Goal: Information Seeking & Learning: Learn about a topic

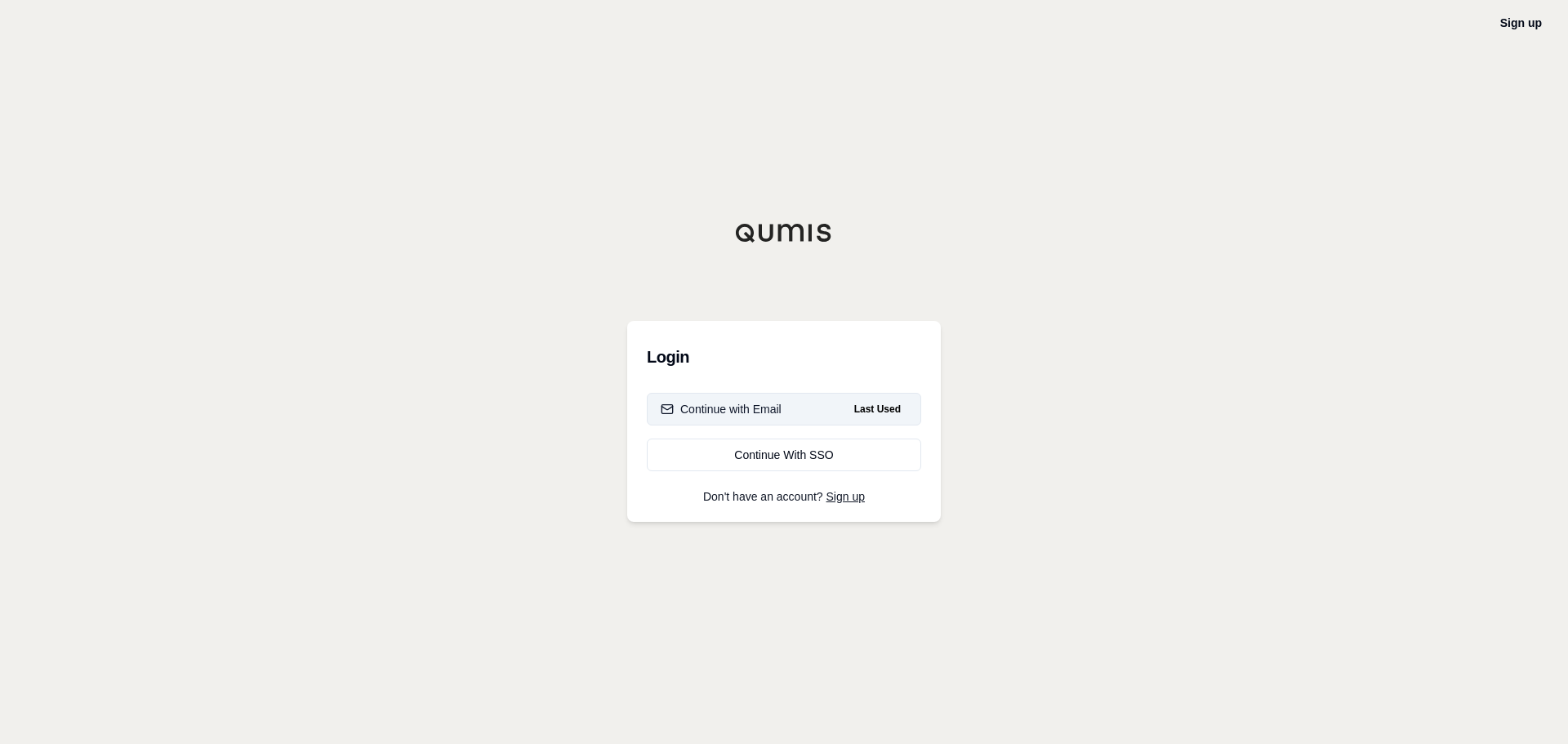
click at [806, 406] on button "Continue with Email Last Used" at bounding box center [784, 409] width 275 height 33
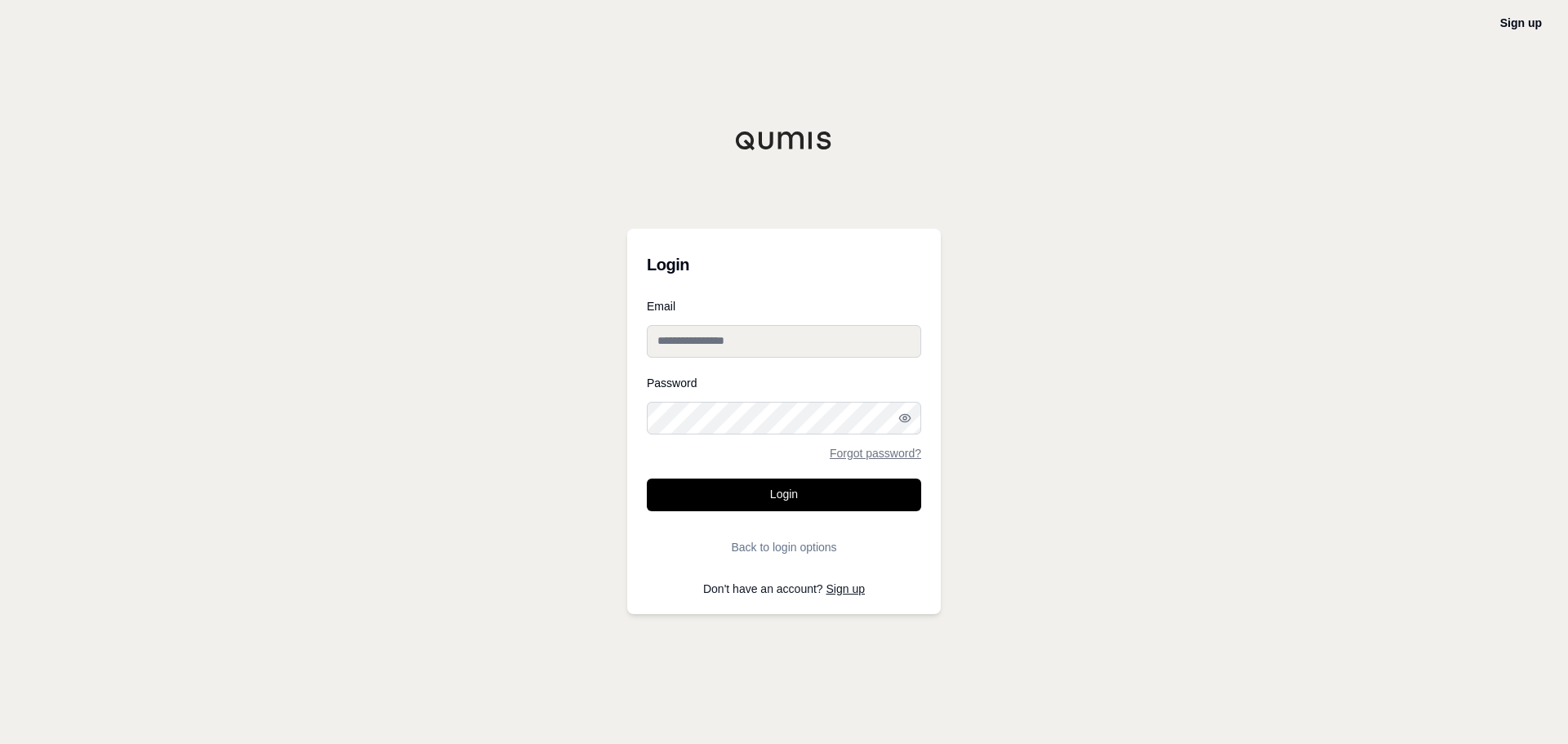
type input "**********"
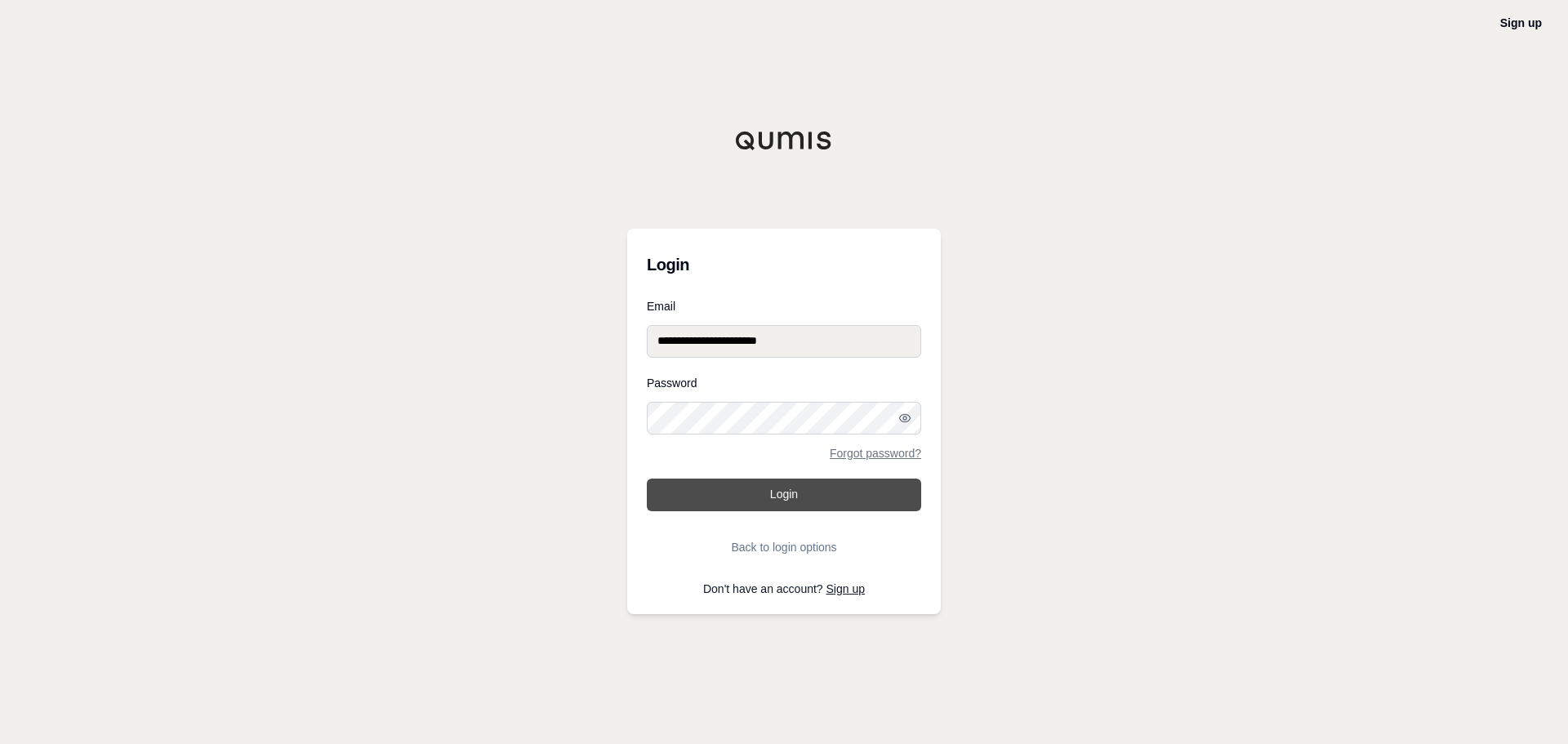
click at [777, 497] on button "Login" at bounding box center [784, 495] width 275 height 33
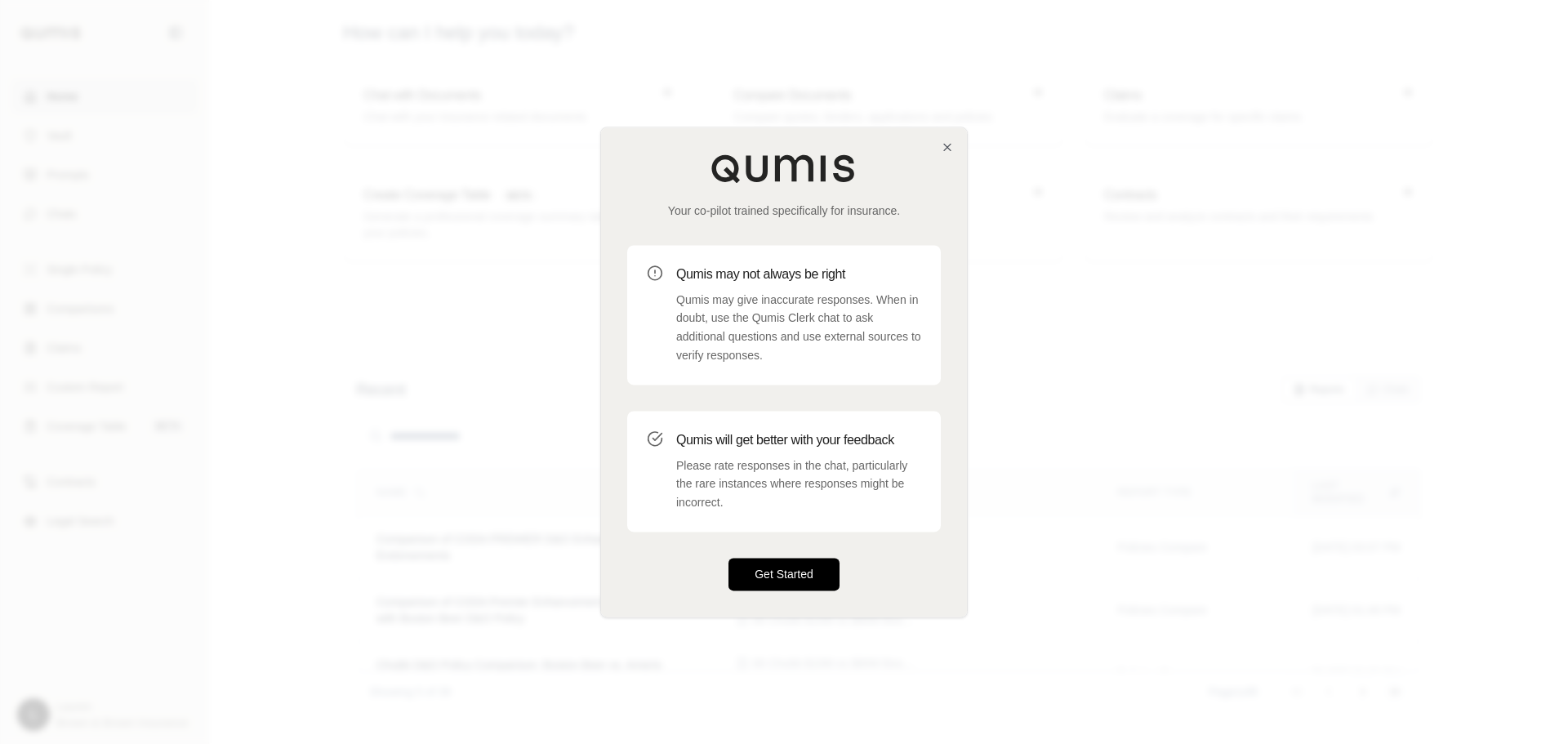
click at [798, 561] on button "Get Started" at bounding box center [784, 574] width 111 height 33
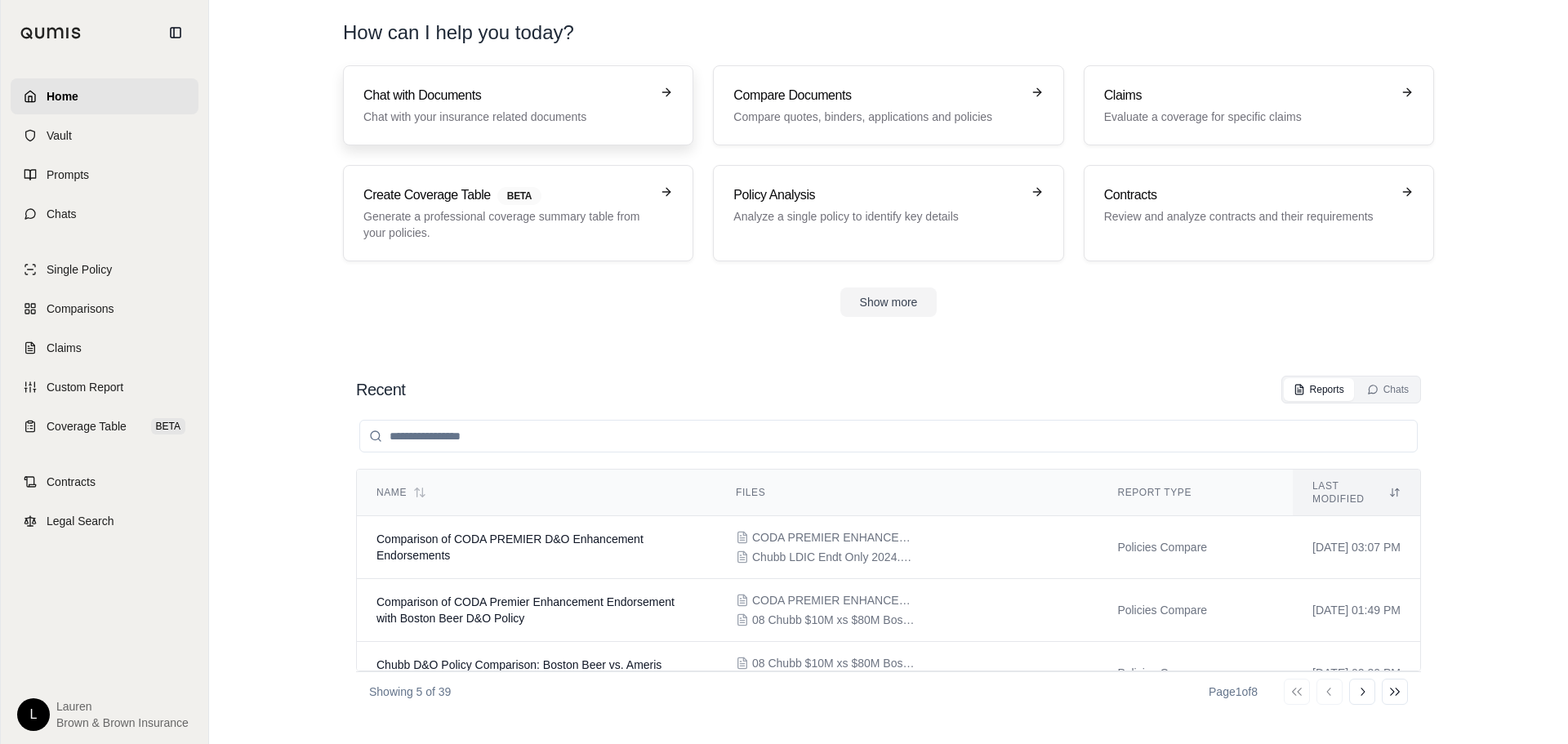
click at [452, 106] on div "Chat with Documents Chat with your insurance related documents" at bounding box center [507, 104] width 287 height 39
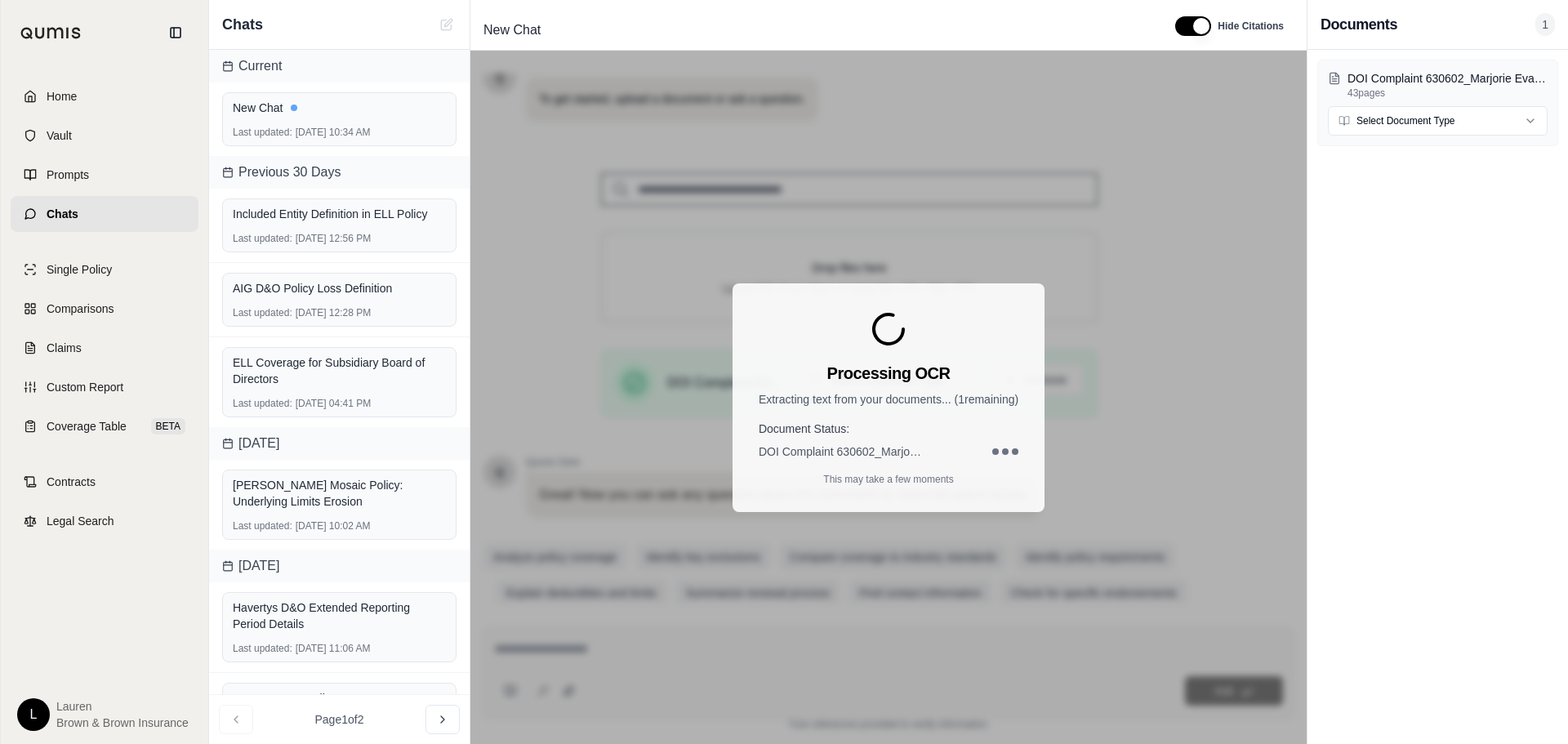
scroll to position [138, 0]
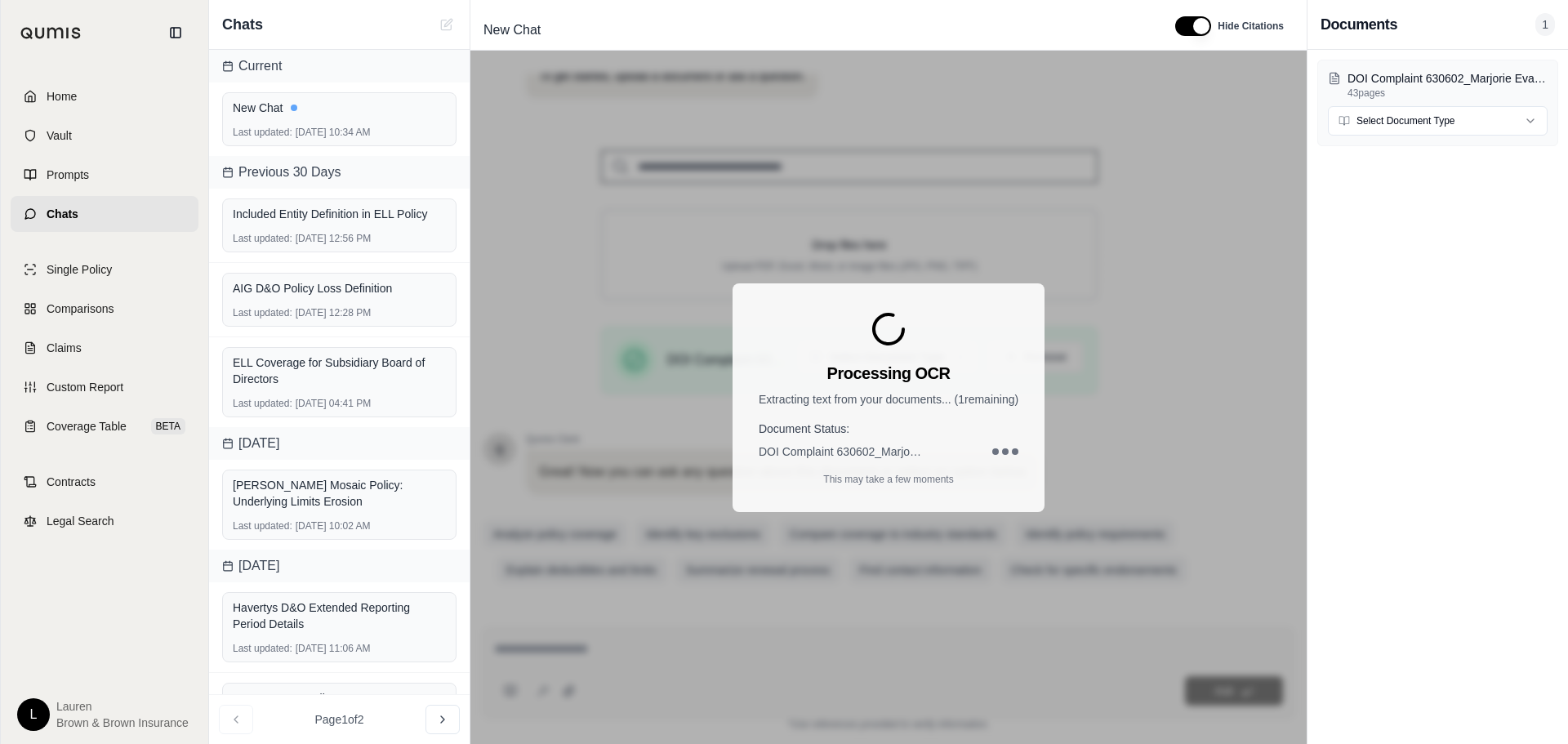
click at [894, 448] on span "DOI Complaint 630602_Marjorie Evans_09232025.pdf" at bounding box center [840, 451] width 163 height 16
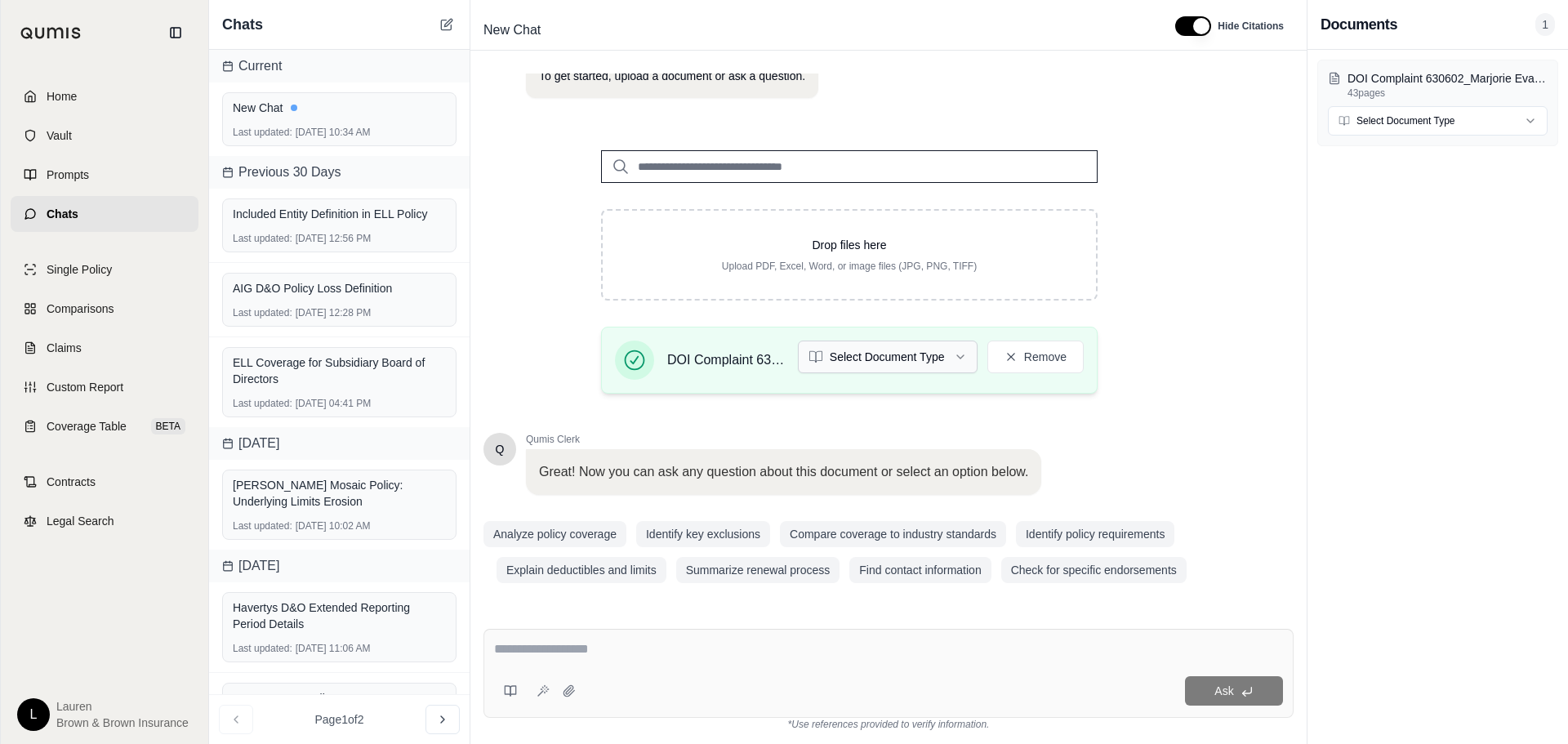
click at [967, 366] on html "Home Vault Prompts Chats Single Policy Comparisons Claims Custom Report Coverag…" at bounding box center [784, 372] width 1568 height 744
click at [851, 637] on div "Ask" at bounding box center [888, 672] width 810 height 89
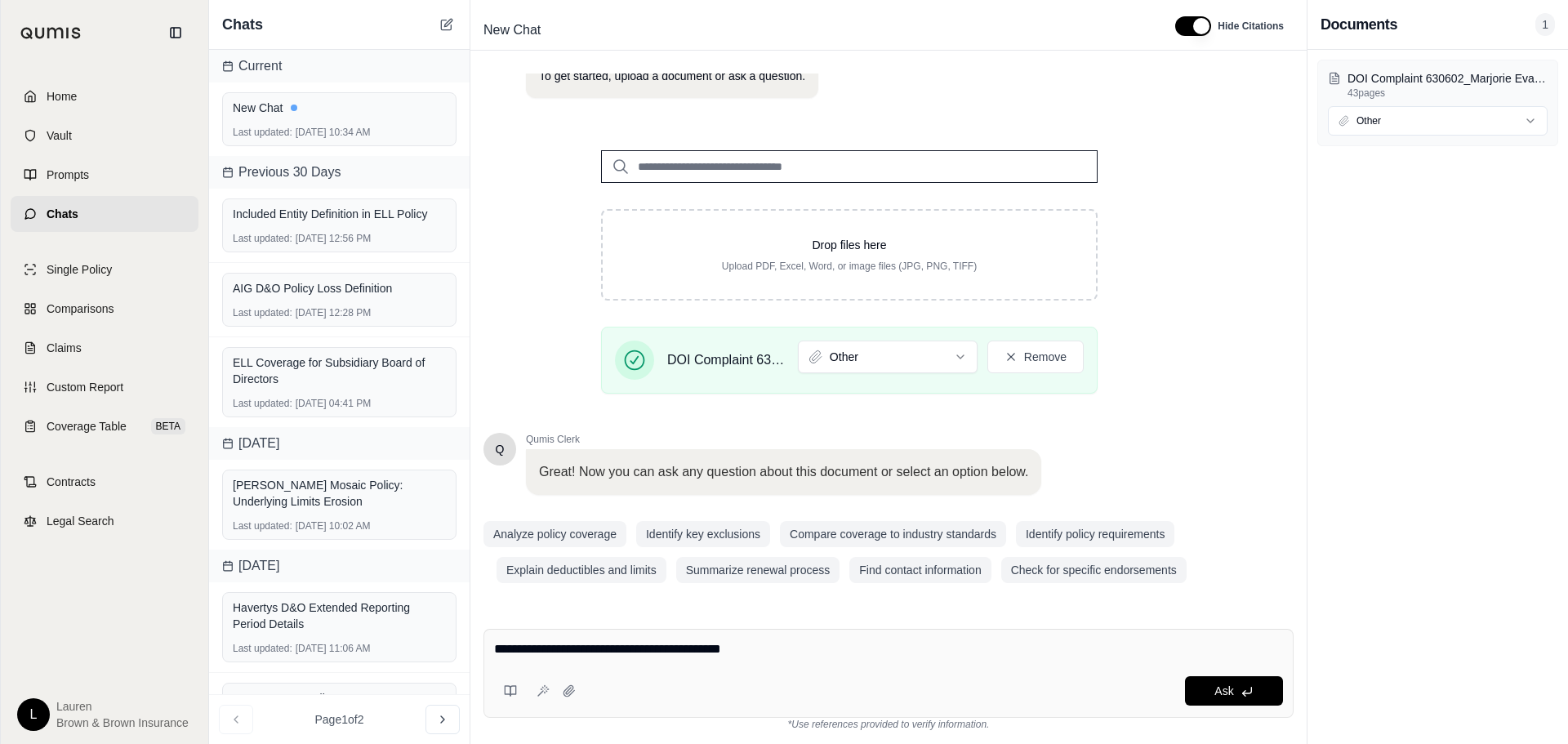
type textarea "**********"
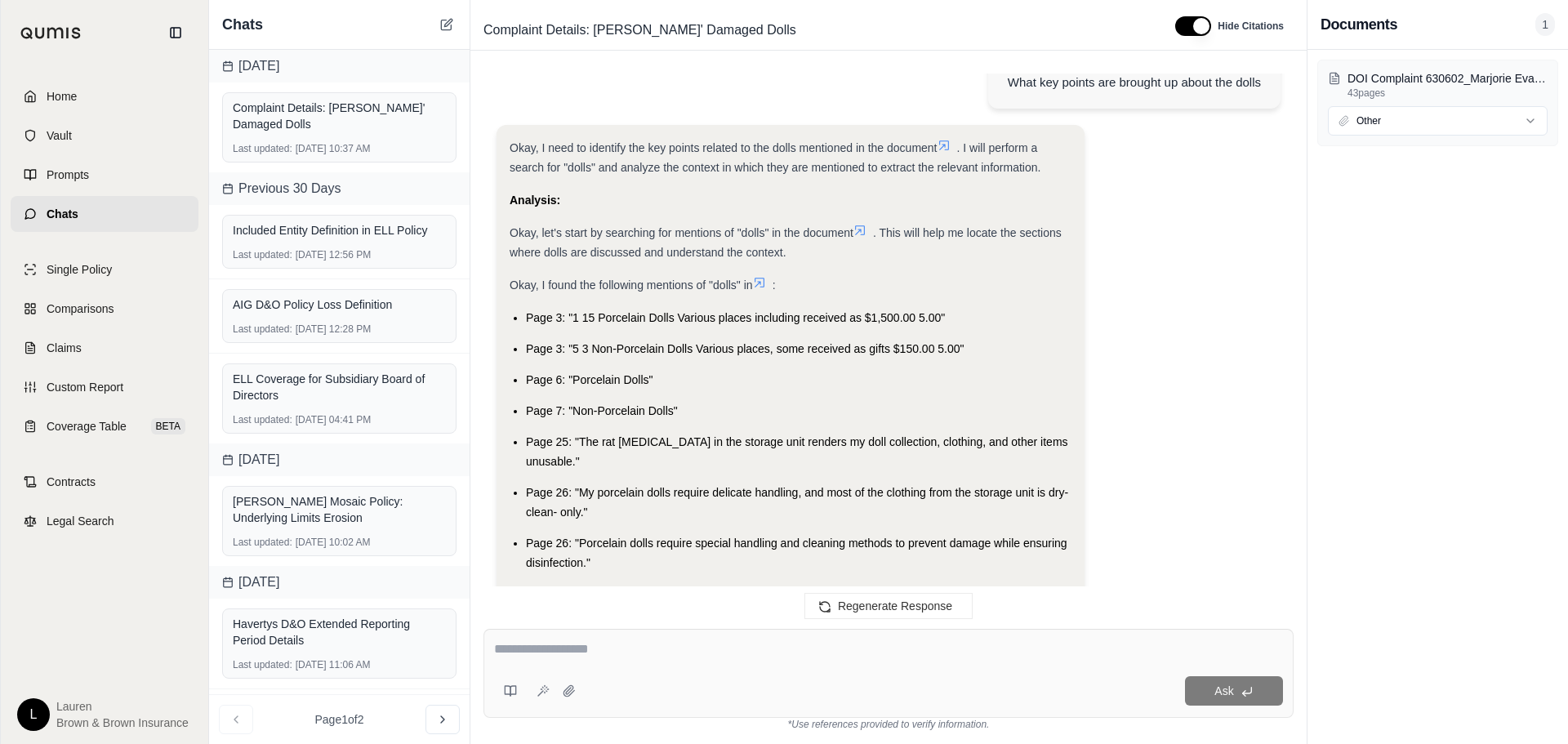
scroll to position [82, 0]
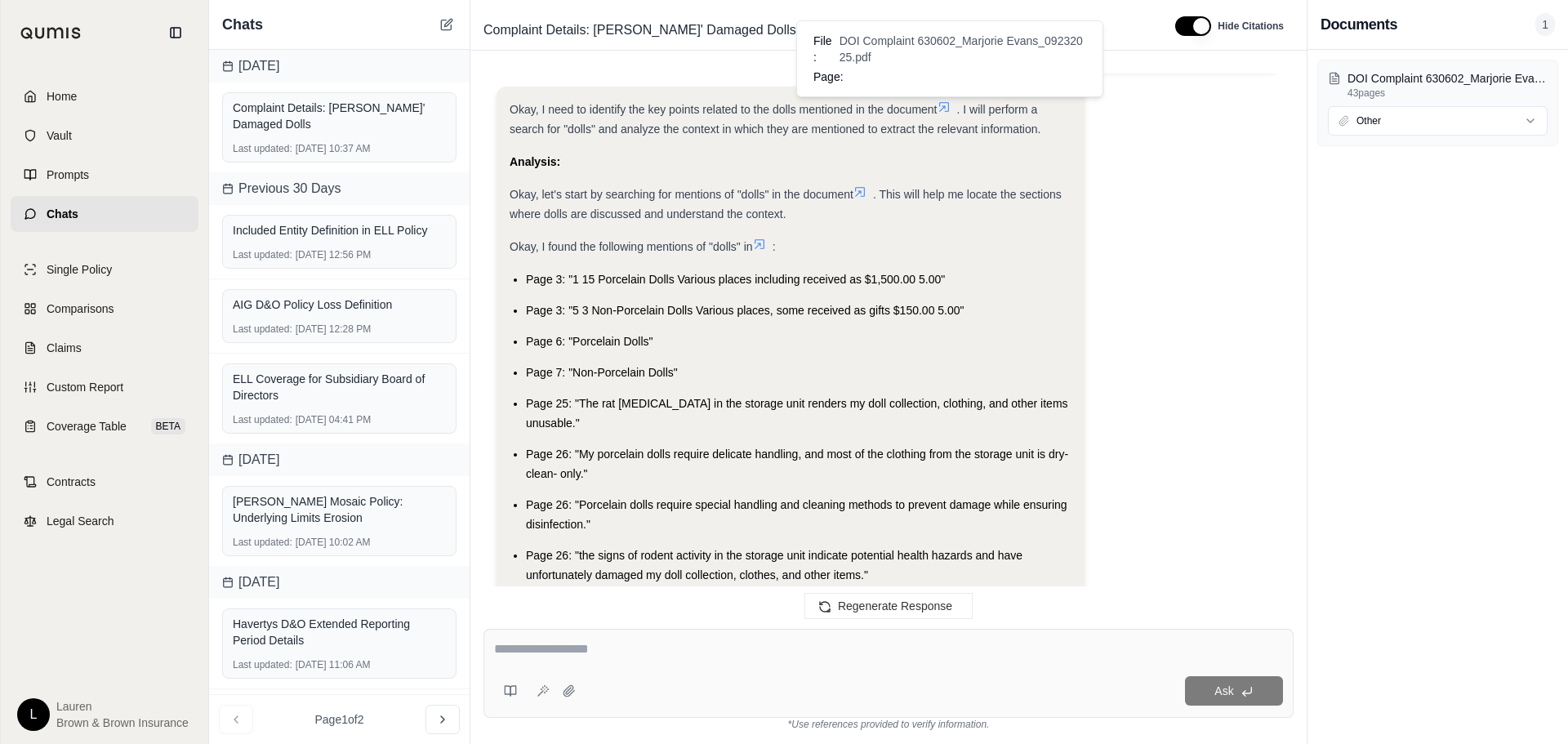
click at [948, 111] on icon at bounding box center [944, 106] width 9 height 9
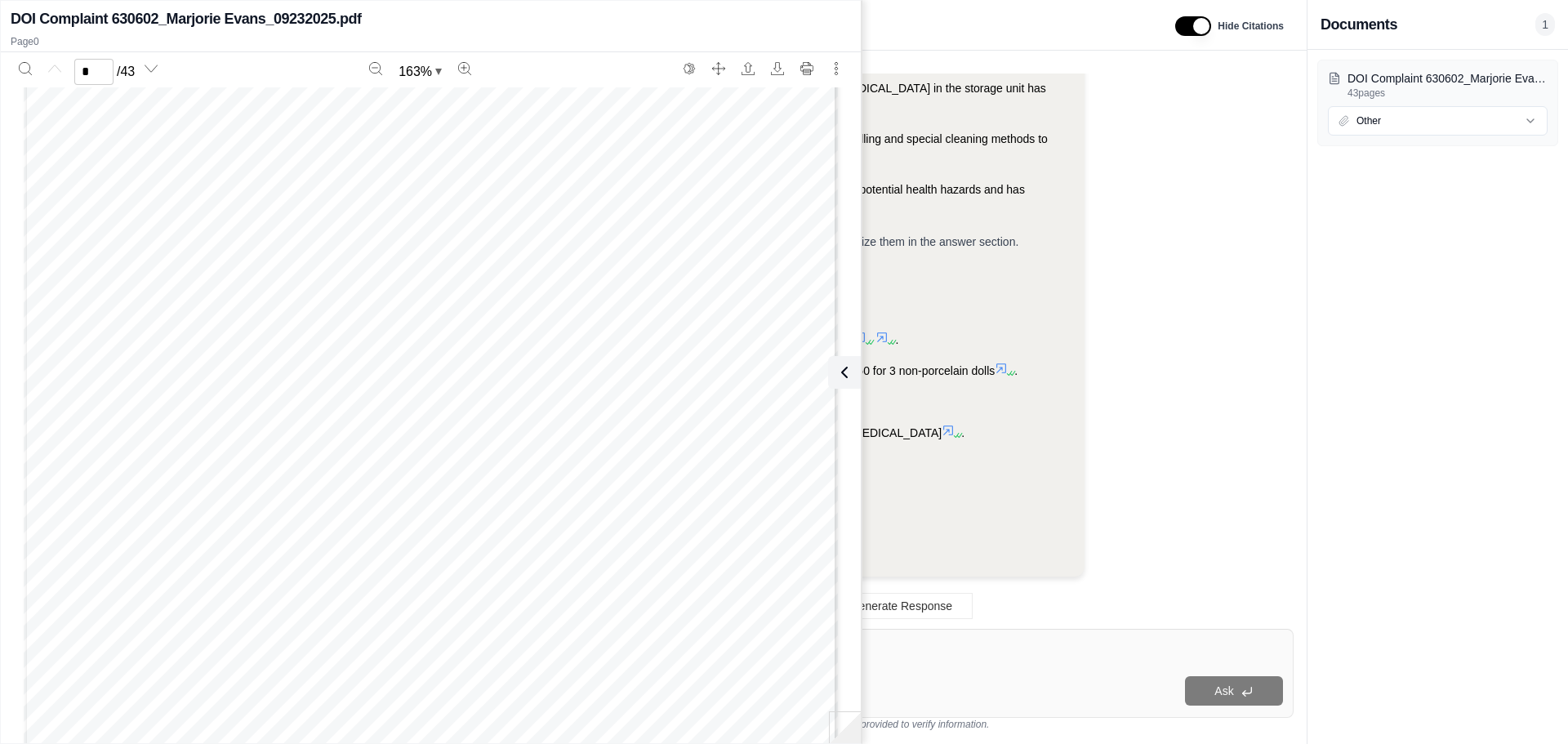
scroll to position [245, 0]
click at [1020, 352] on ul "Types: The claim includes both porcelain and non-porcelain dolls . Value: The s…" at bounding box center [790, 417] width 562 height 174
click at [891, 337] on icon at bounding box center [889, 342] width 9 height 9
type input "*"
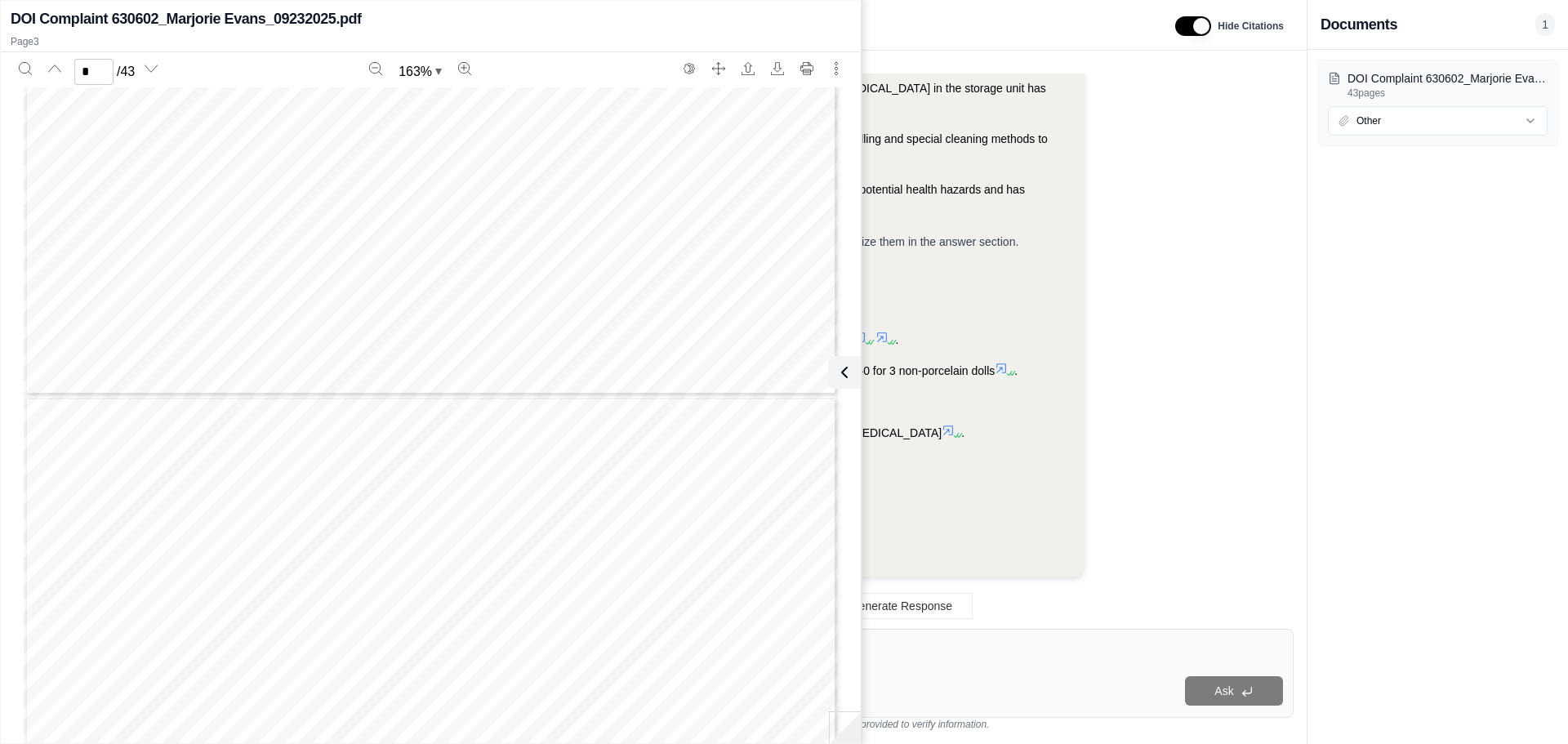
scroll to position [4964, 0]
click at [847, 364] on icon at bounding box center [841, 372] width 20 height 20
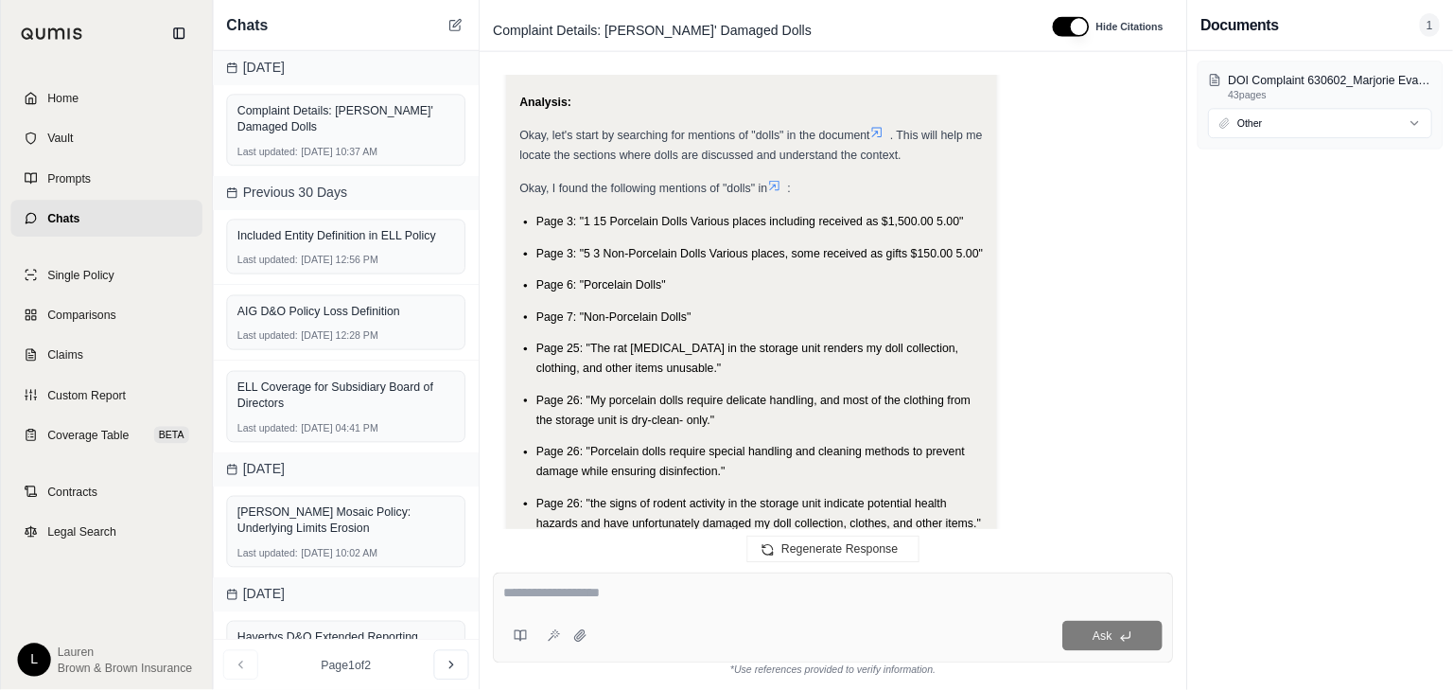
scroll to position [189, 0]
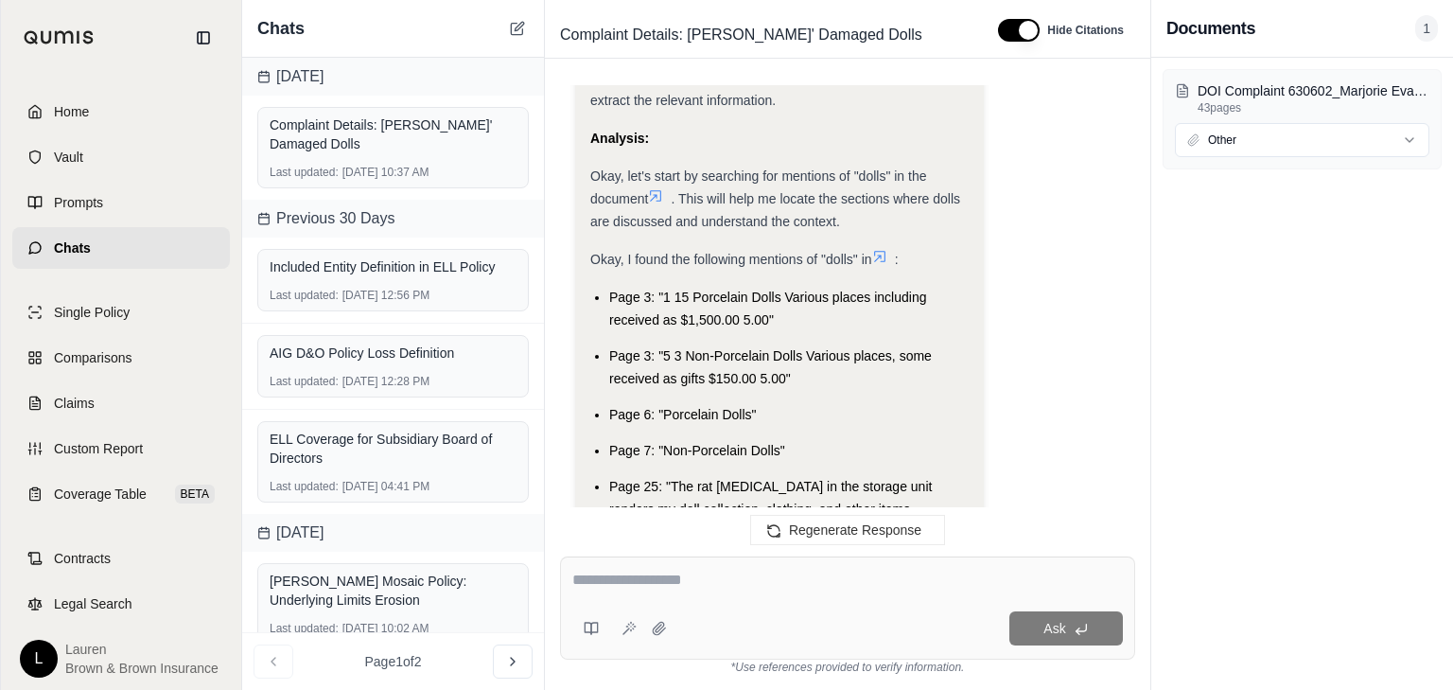
drag, startPoint x: 1276, startPoint y: 0, endPoint x: 1132, endPoint y: 334, distance: 363.5
click at [1132, 334] on div "What key points are brought up about the dolls Okay, I need to identify the key…" at bounding box center [847, 305] width 575 height 441
click at [206, 39] on icon at bounding box center [203, 37] width 15 height 15
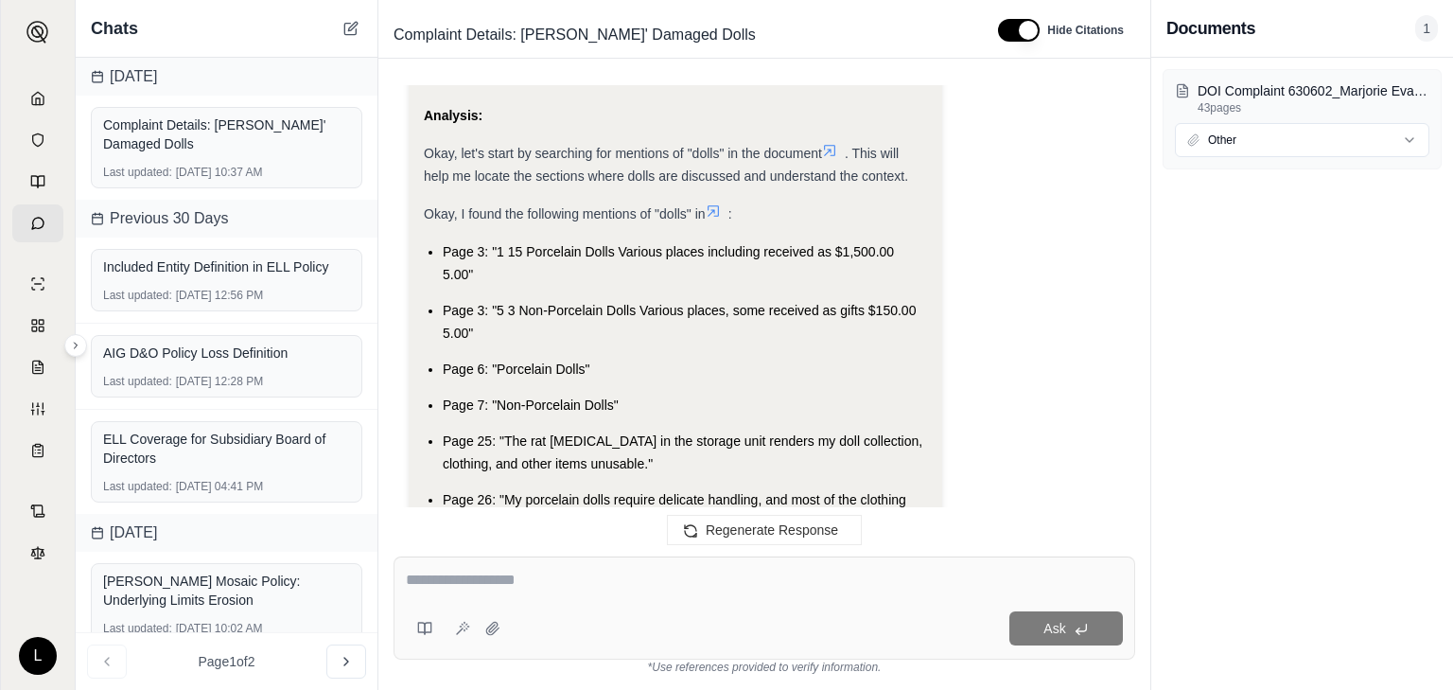
scroll to position [265, 0]
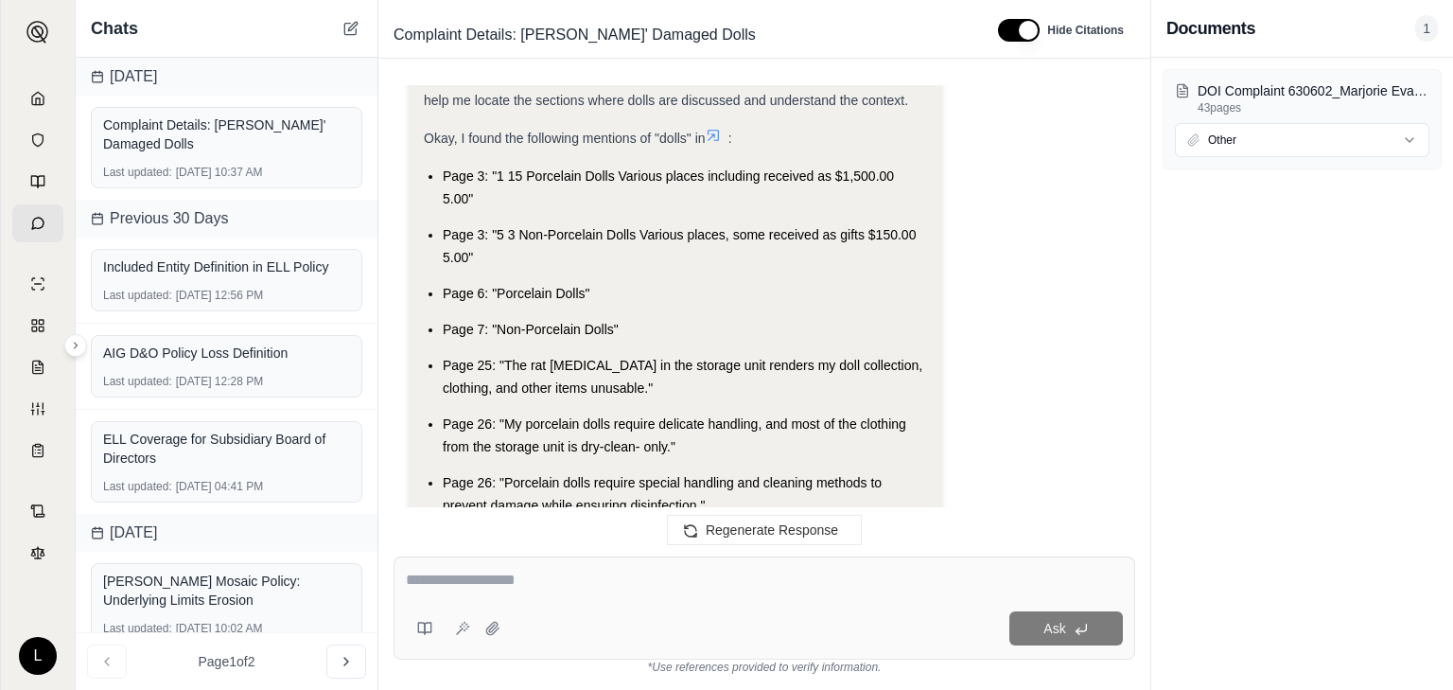
click at [719, 131] on icon at bounding box center [713, 135] width 11 height 11
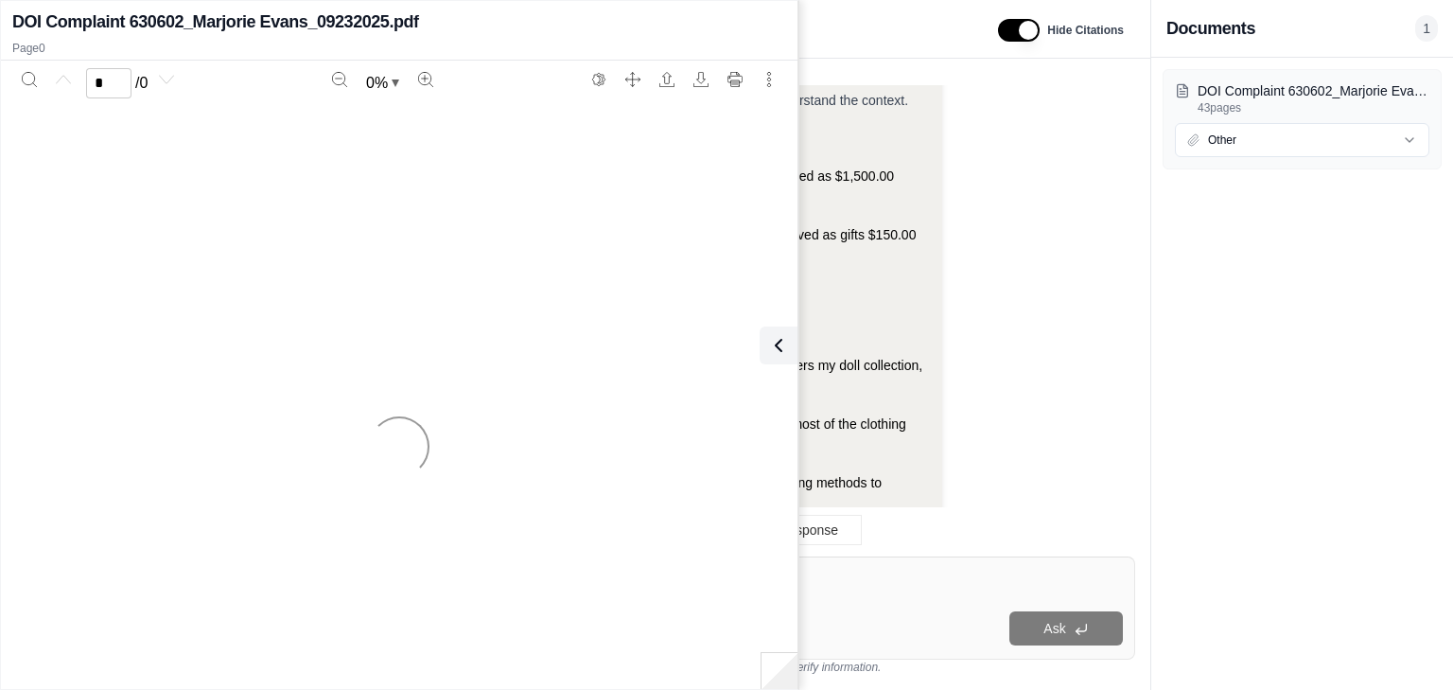
scroll to position [1194, 0]
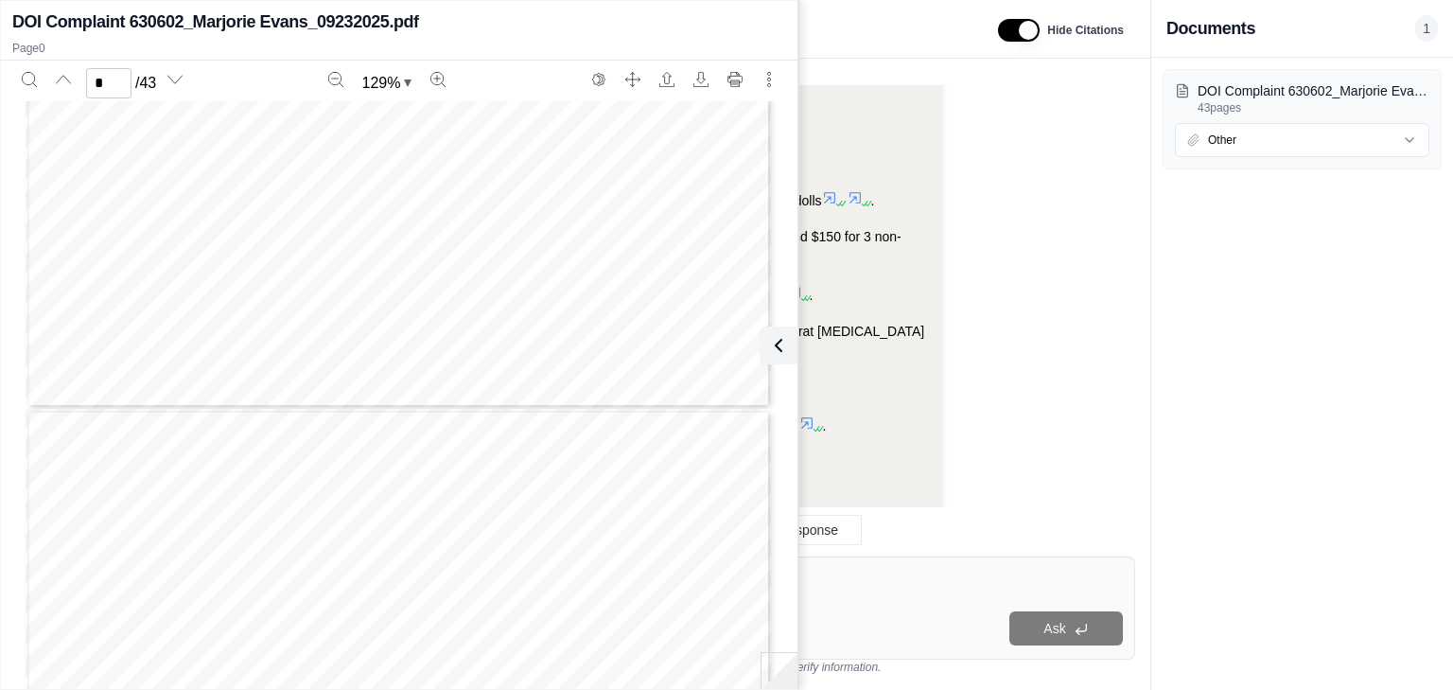
type input "*"
click at [772, 356] on button at bounding box center [779, 345] width 38 height 38
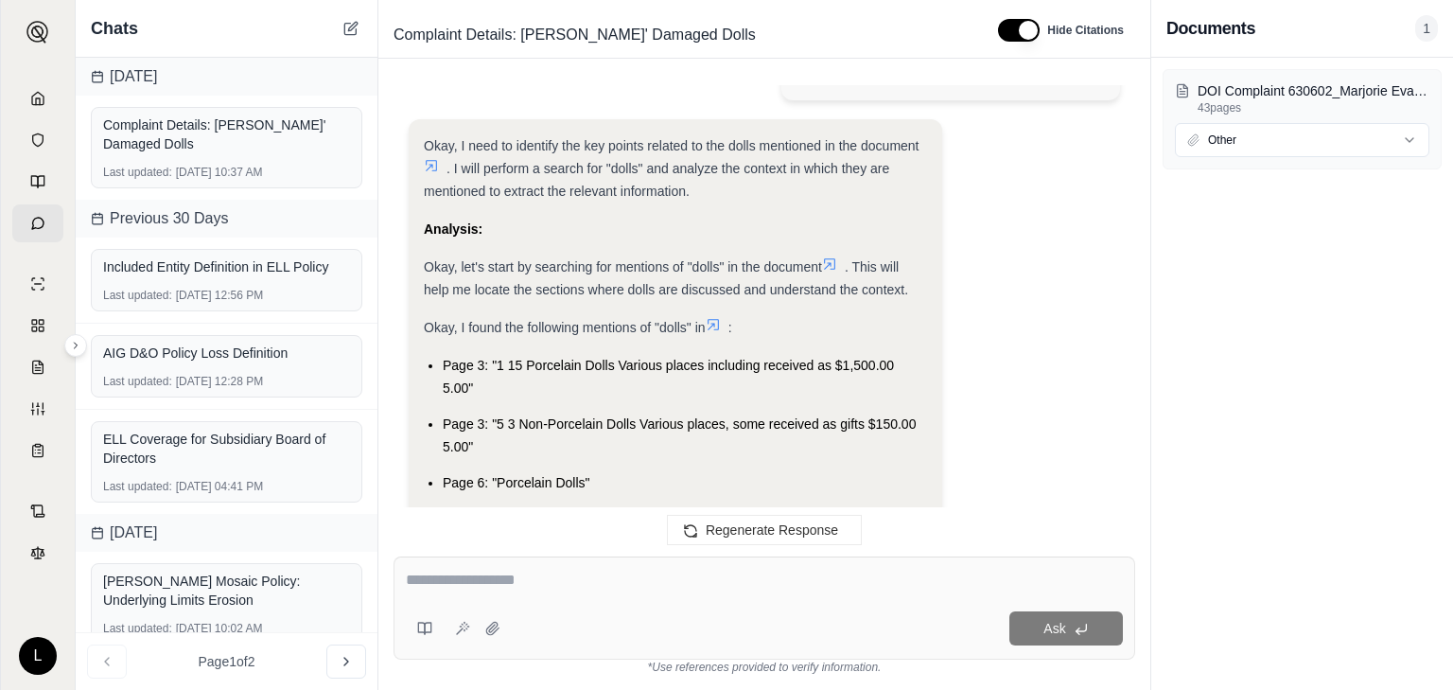
scroll to position [59, 0]
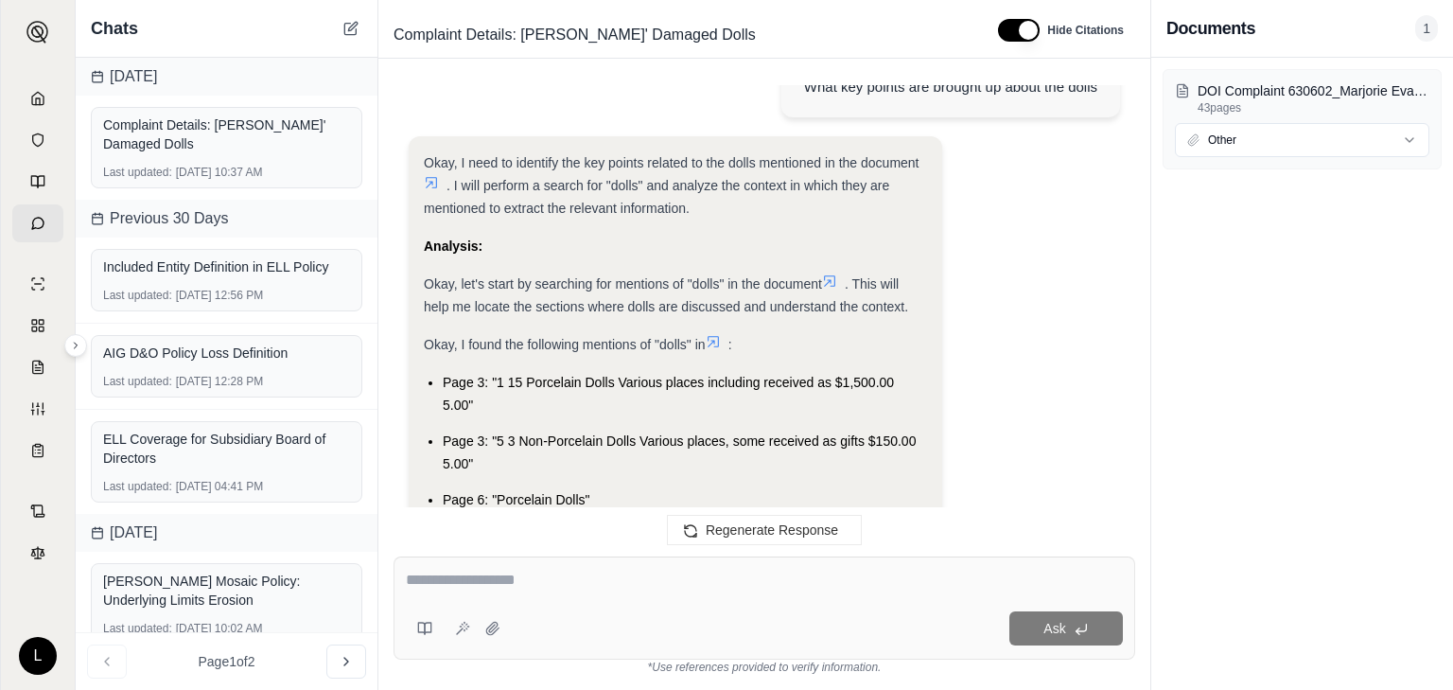
click at [716, 337] on icon at bounding box center [713, 341] width 15 height 15
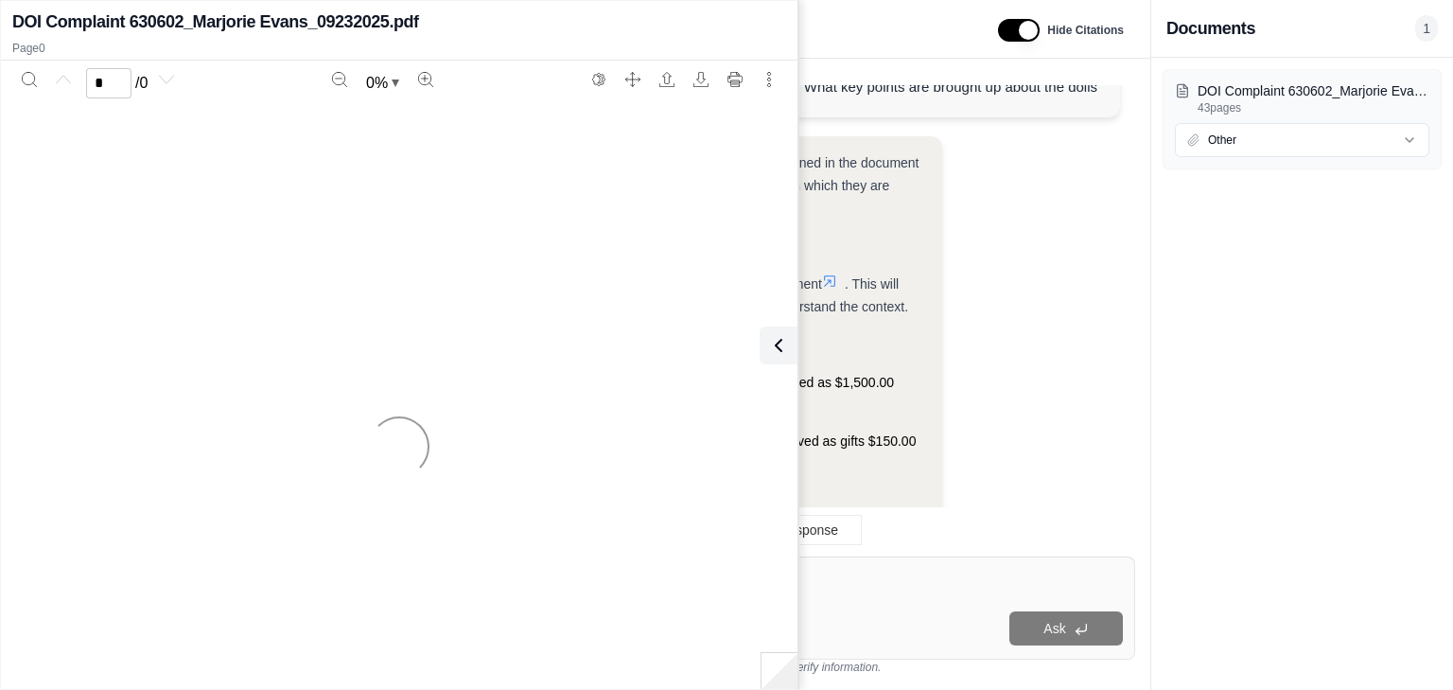
scroll to position [1194, 0]
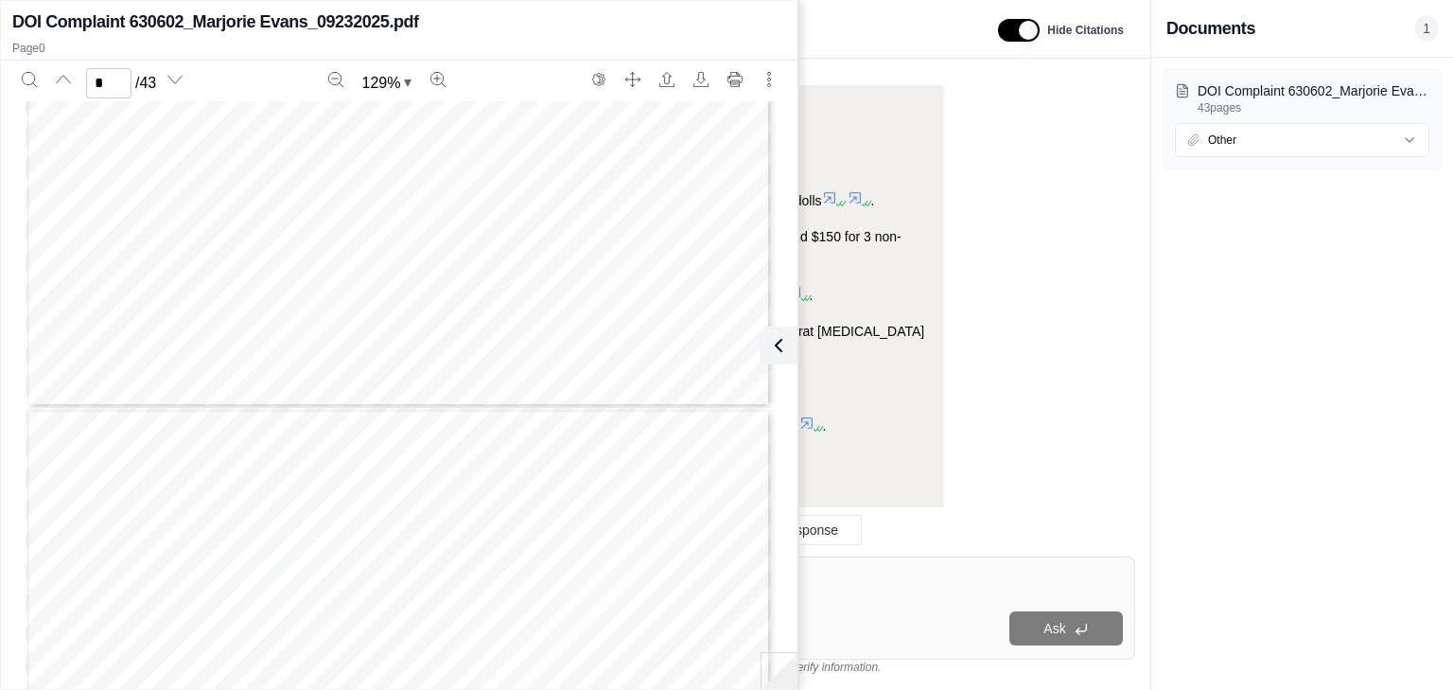
type input "*"
drag, startPoint x: 821, startPoint y: 298, endPoint x: 823, endPoint y: 288, distance: 9.6
click at [821, 297] on li "Age: The dolls are approximately [DEMOGRAPHIC_DATA] ." at bounding box center [685, 295] width 484 height 23
click at [830, 201] on icon at bounding box center [829, 197] width 15 height 15
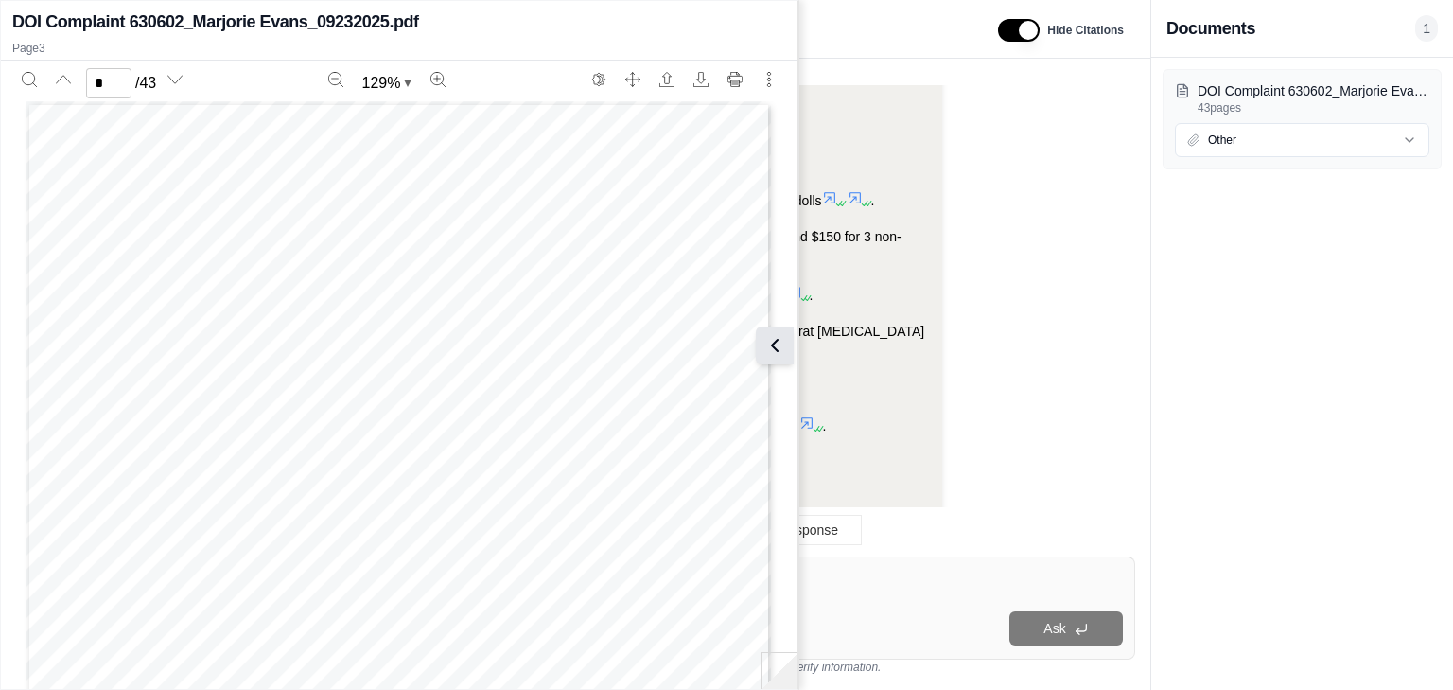
click at [788, 348] on button at bounding box center [775, 345] width 38 height 38
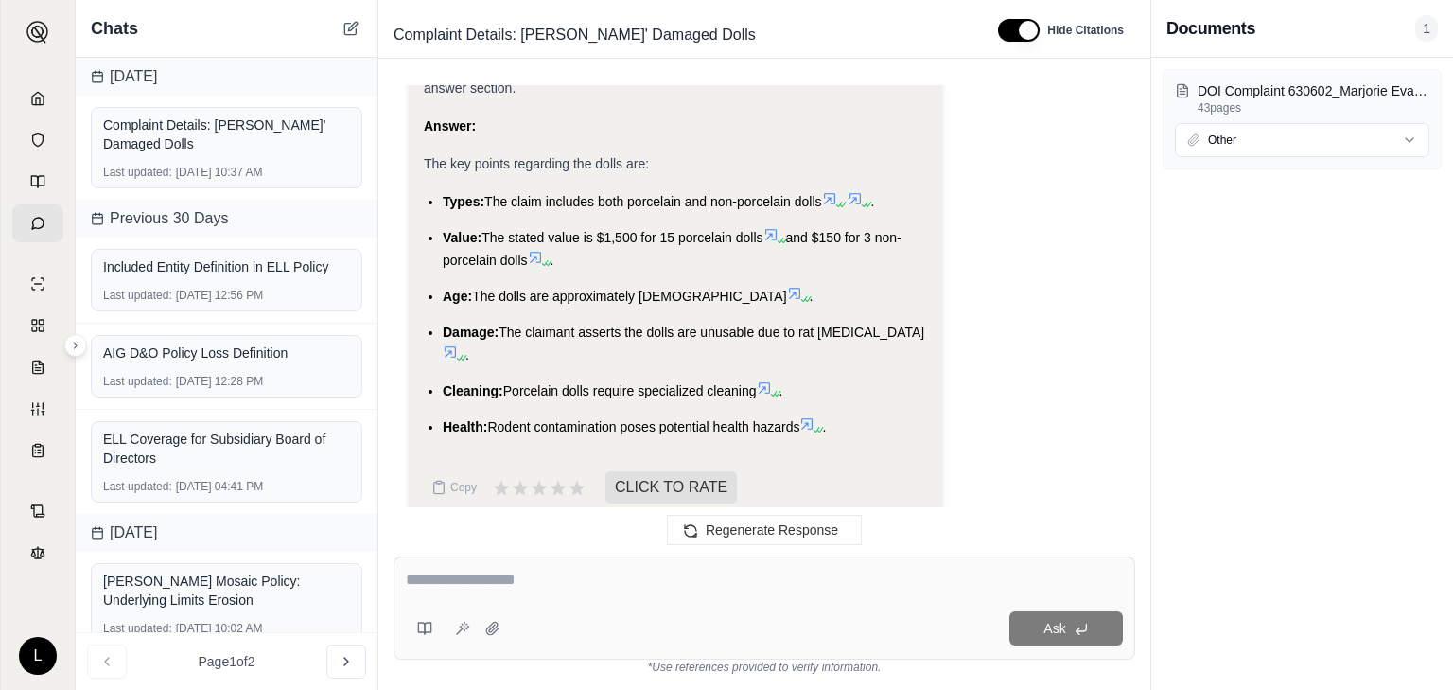
scroll to position [1194, 0]
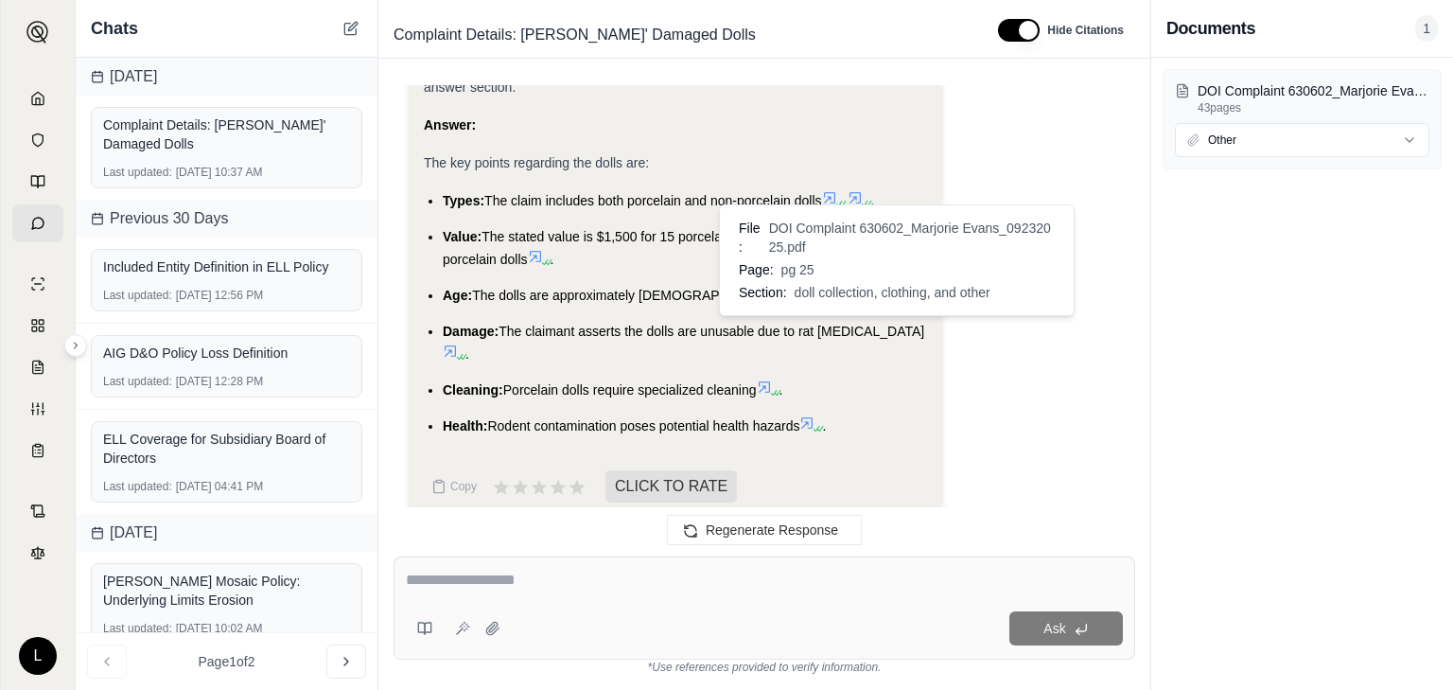
click at [465, 351] on icon at bounding box center [459, 356] width 11 height 11
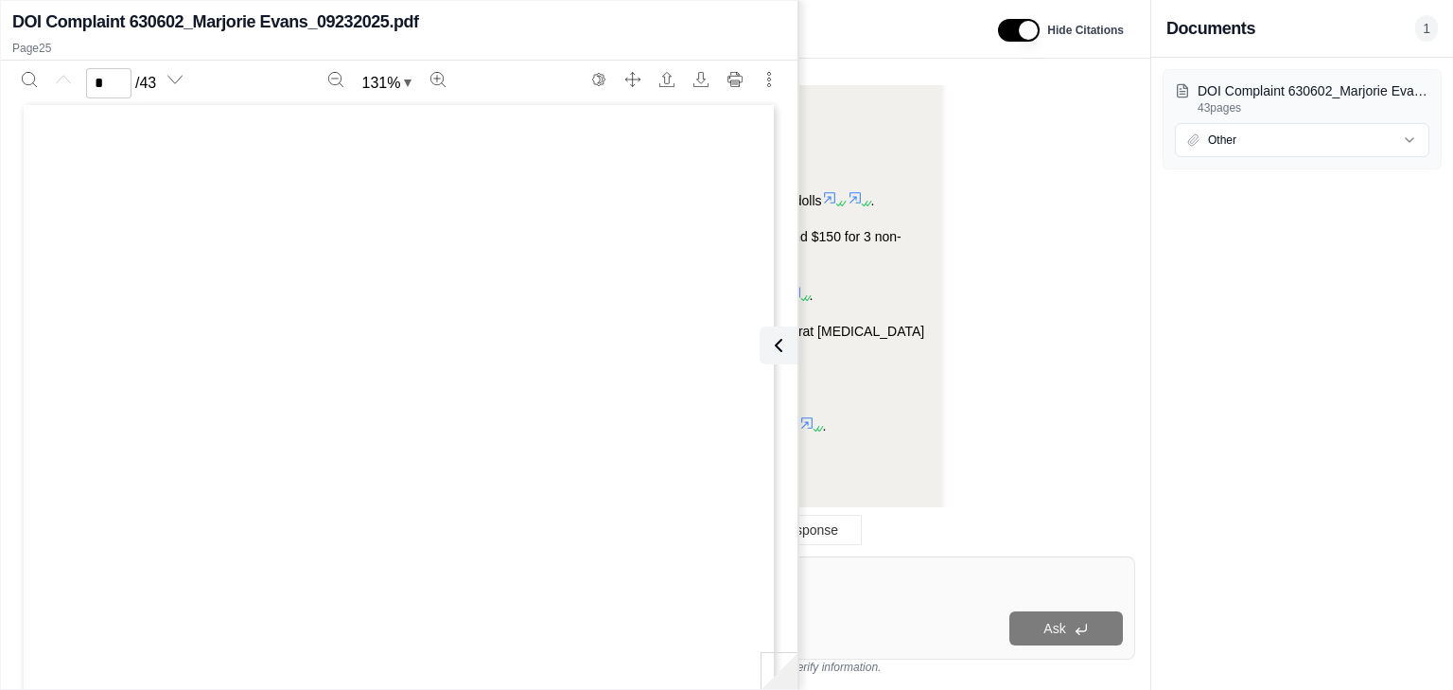
scroll to position [0, 0]
type input "**"
click at [789, 350] on button at bounding box center [775, 345] width 38 height 38
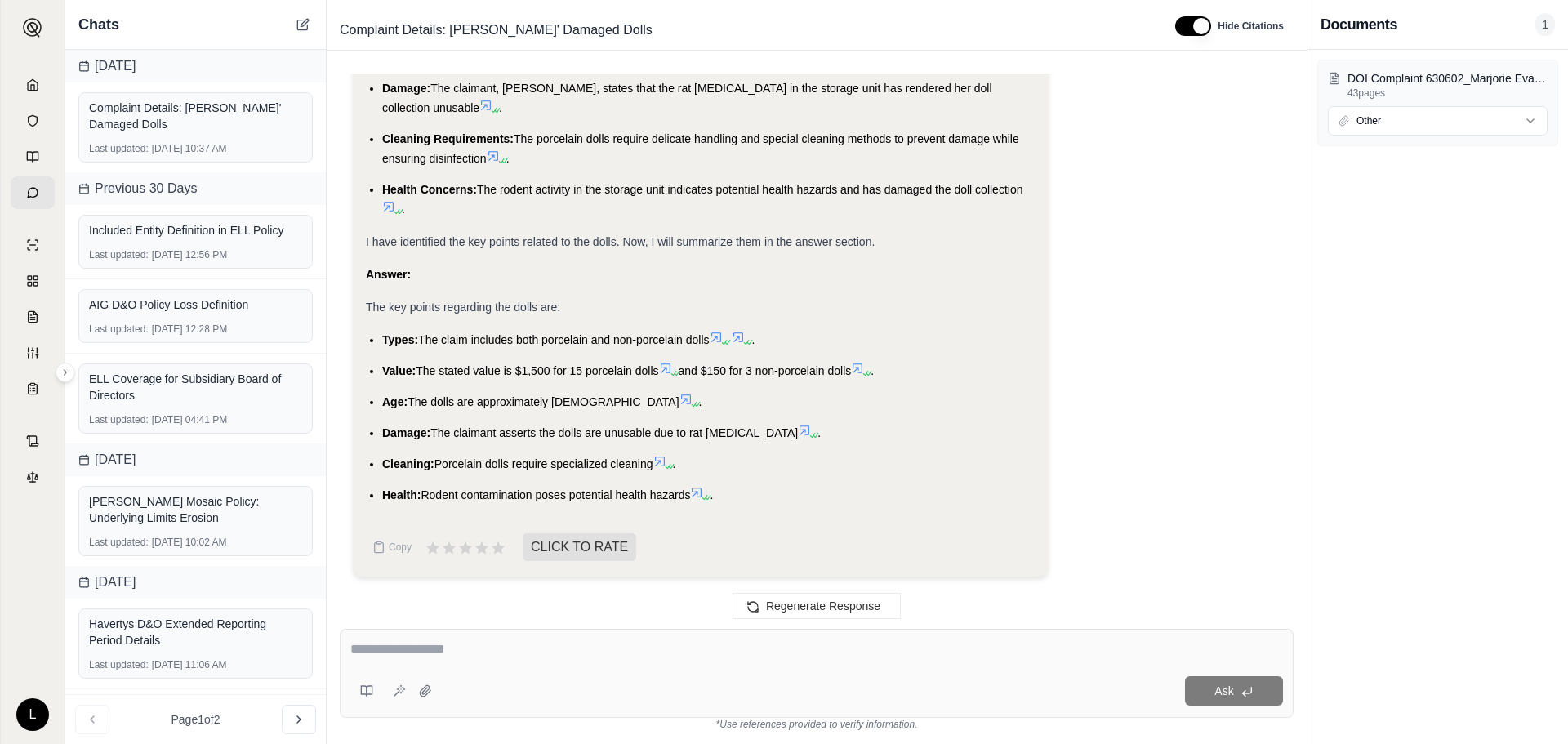
scroll to position [687, 0]
click at [420, 650] on textarea at bounding box center [817, 649] width 933 height 20
type textarea "**********"
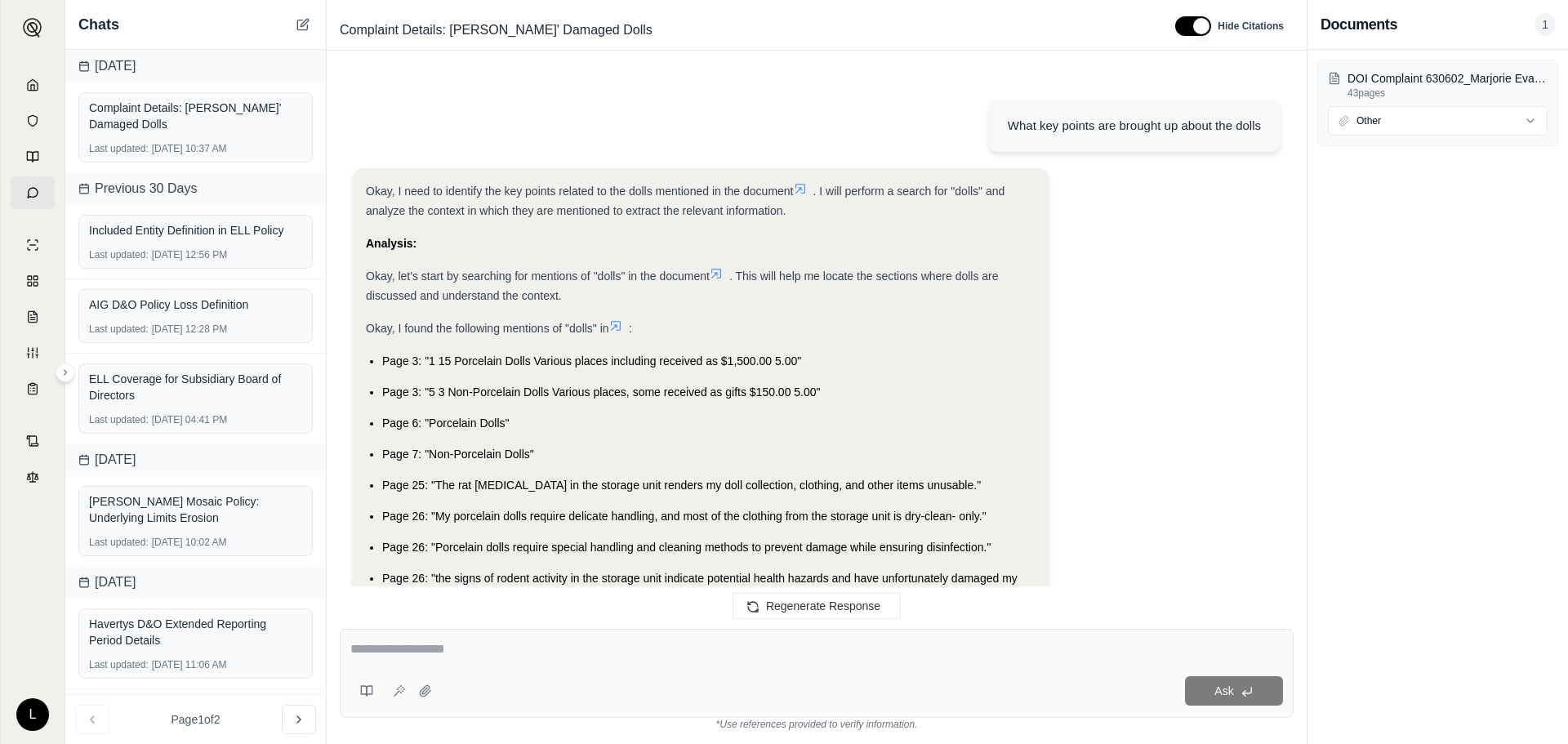
scroll to position [1102, 0]
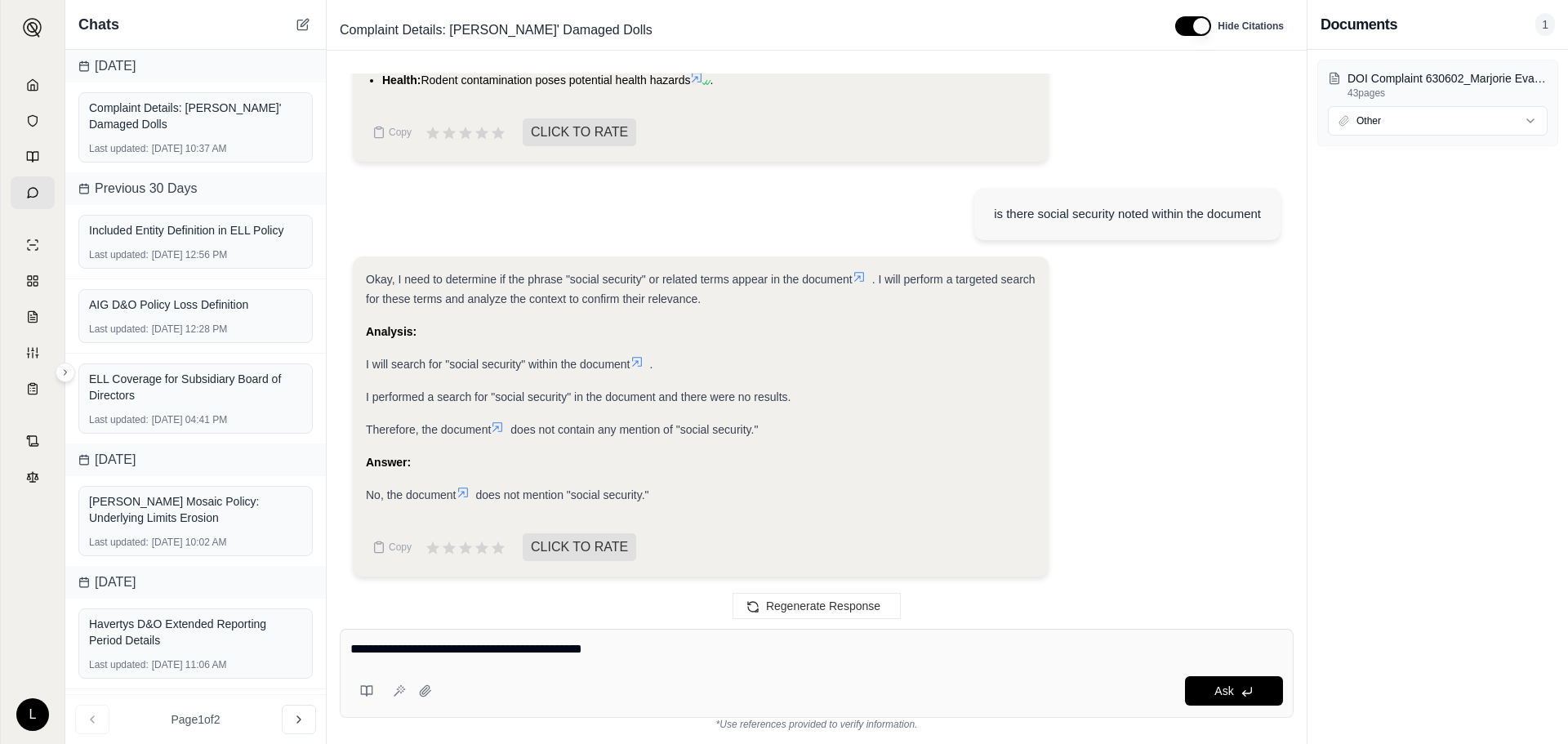
type textarea "**********"
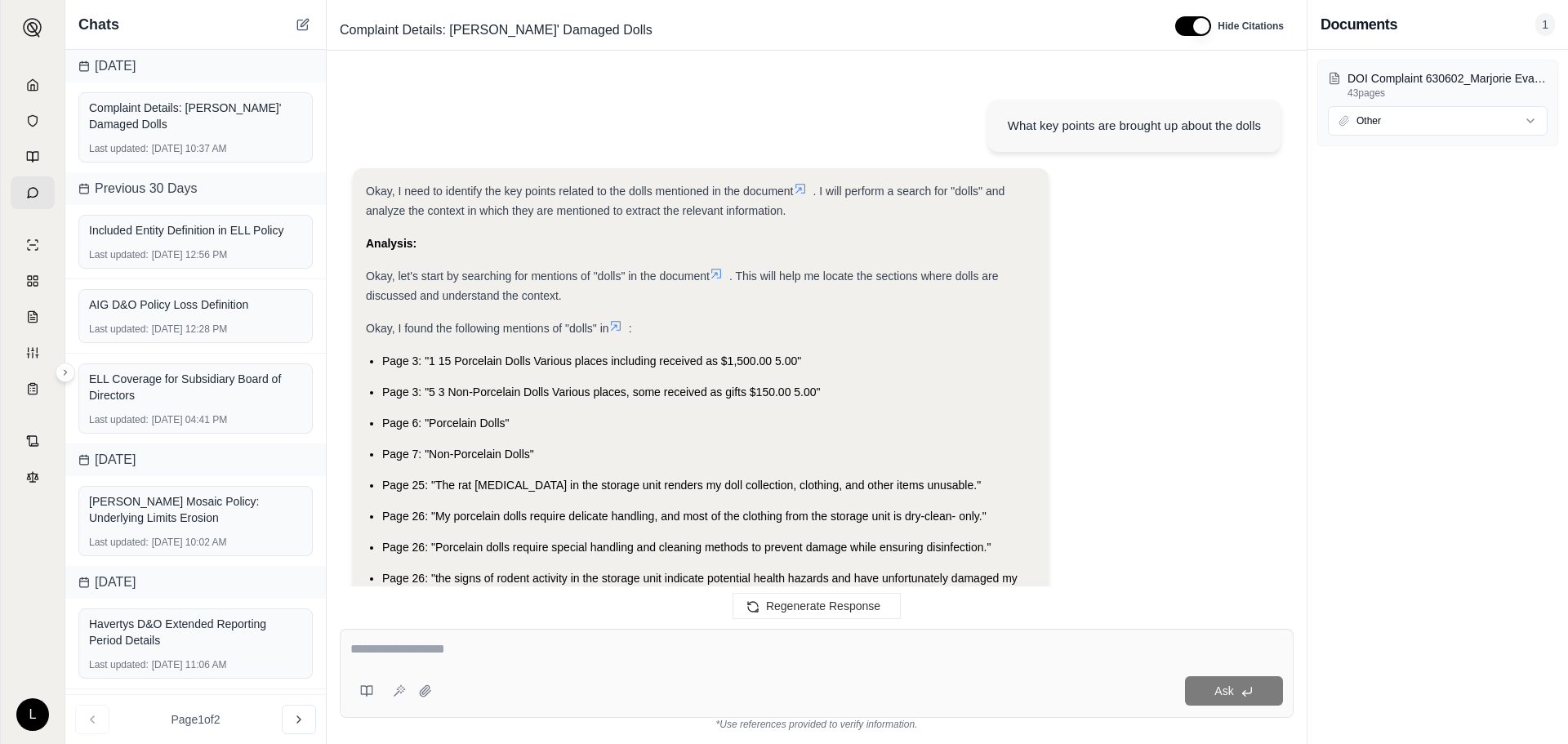
scroll to position [1516, 0]
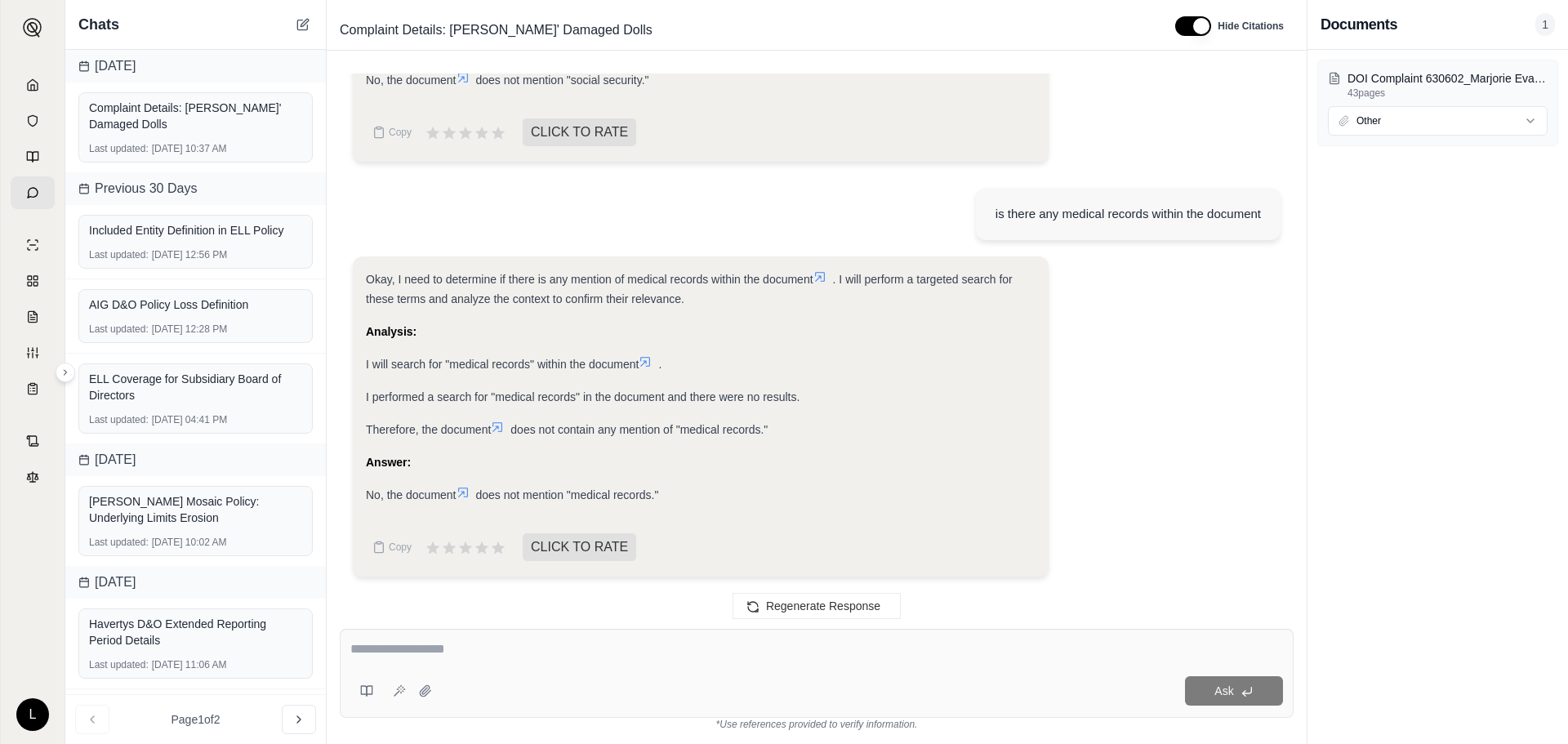
click at [453, 656] on textarea at bounding box center [817, 649] width 933 height 20
type textarea "**********"
click at [1238, 684] on button "Ask" at bounding box center [1234, 690] width 98 height 29
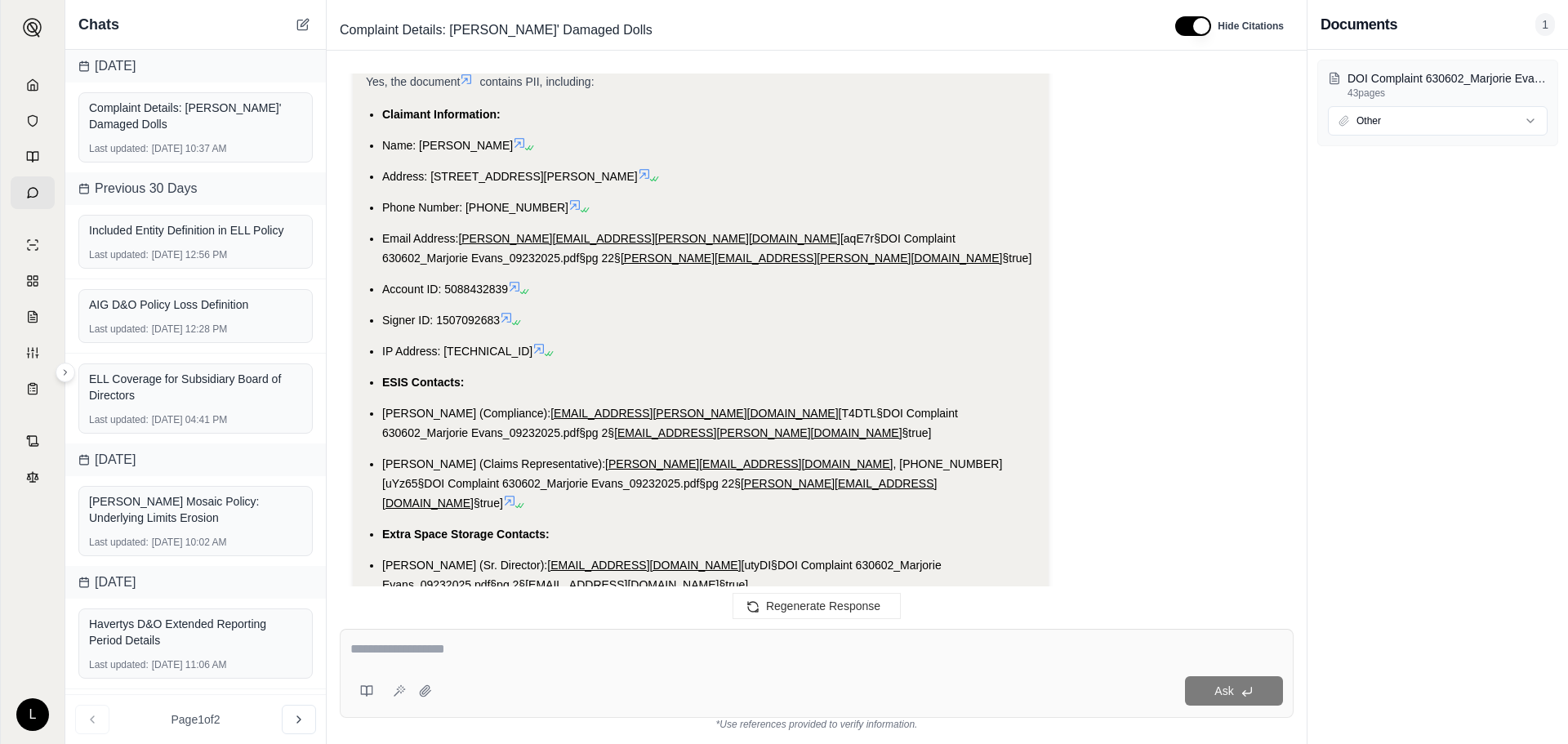
scroll to position [3175, 0]
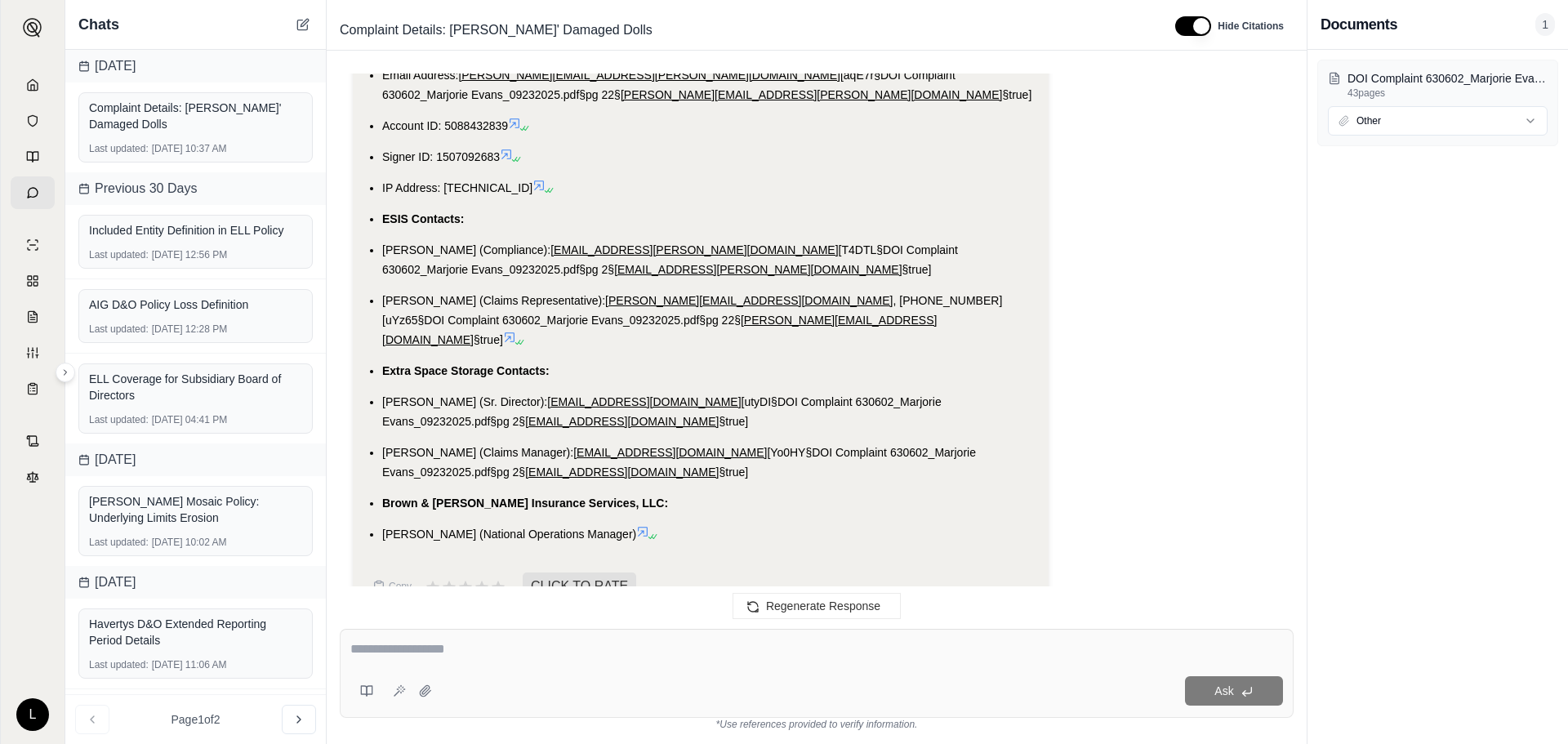
click at [391, 646] on textarea at bounding box center [817, 649] width 933 height 20
type textarea "*"
type textarea "****"
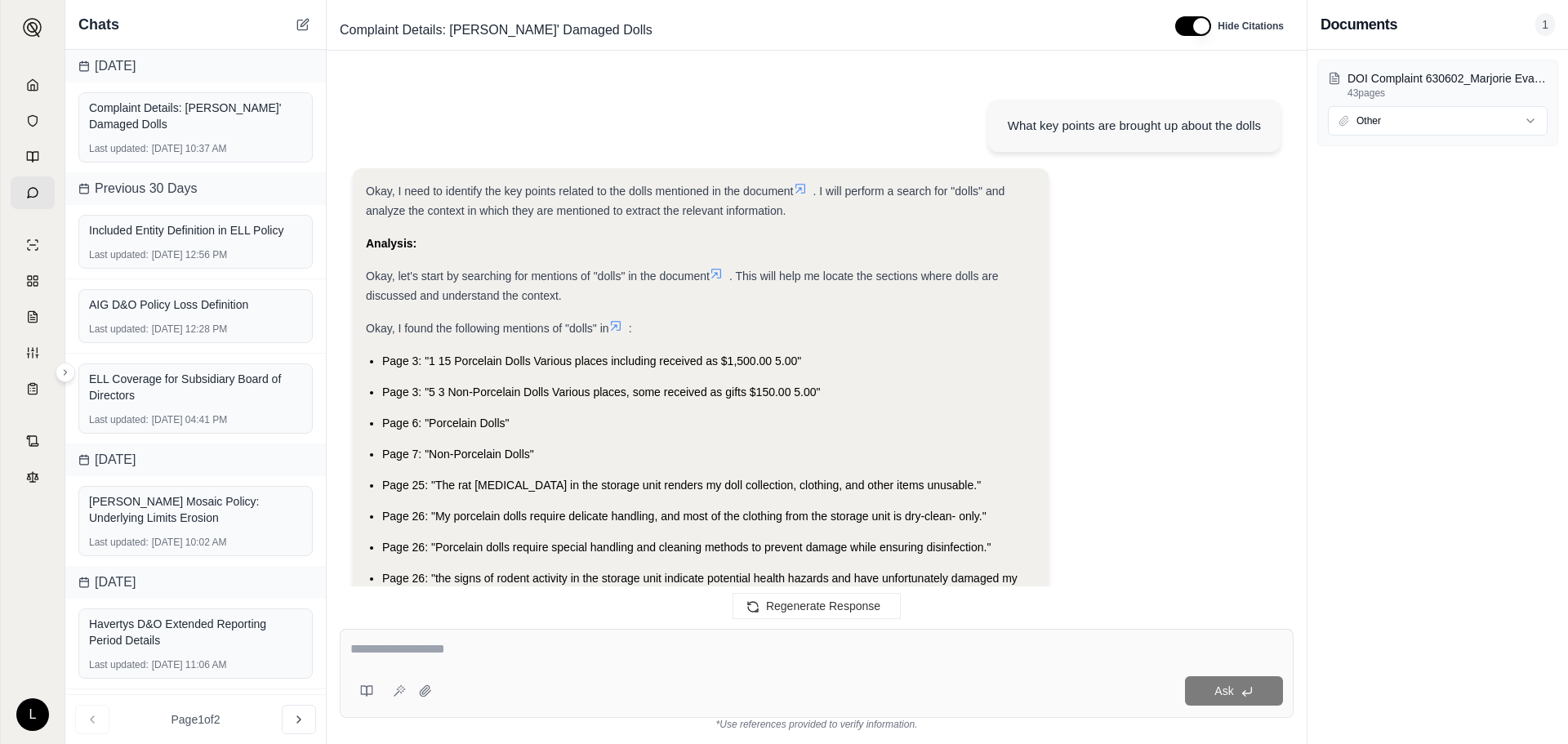
scroll to position [3589, 0]
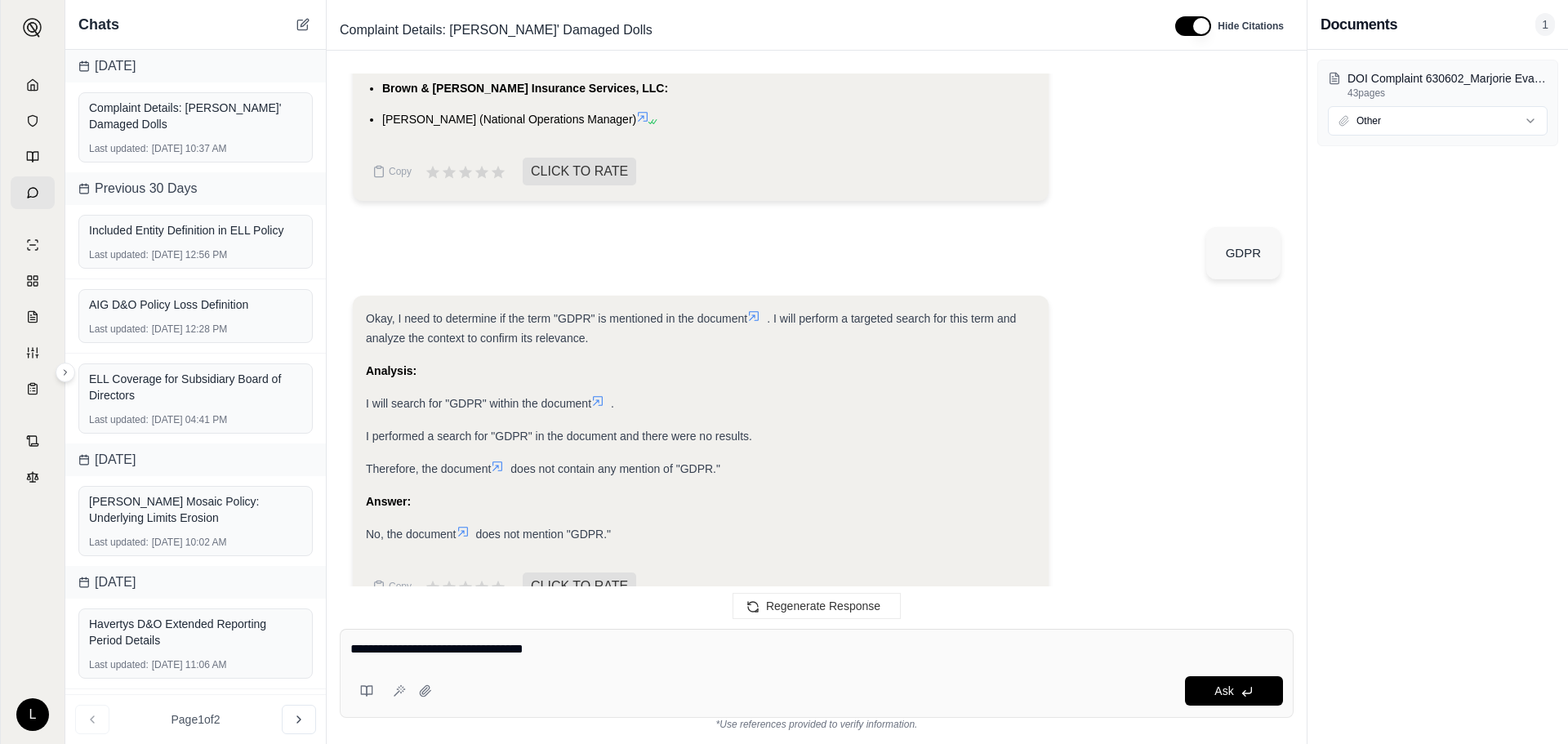
type textarea "**********"
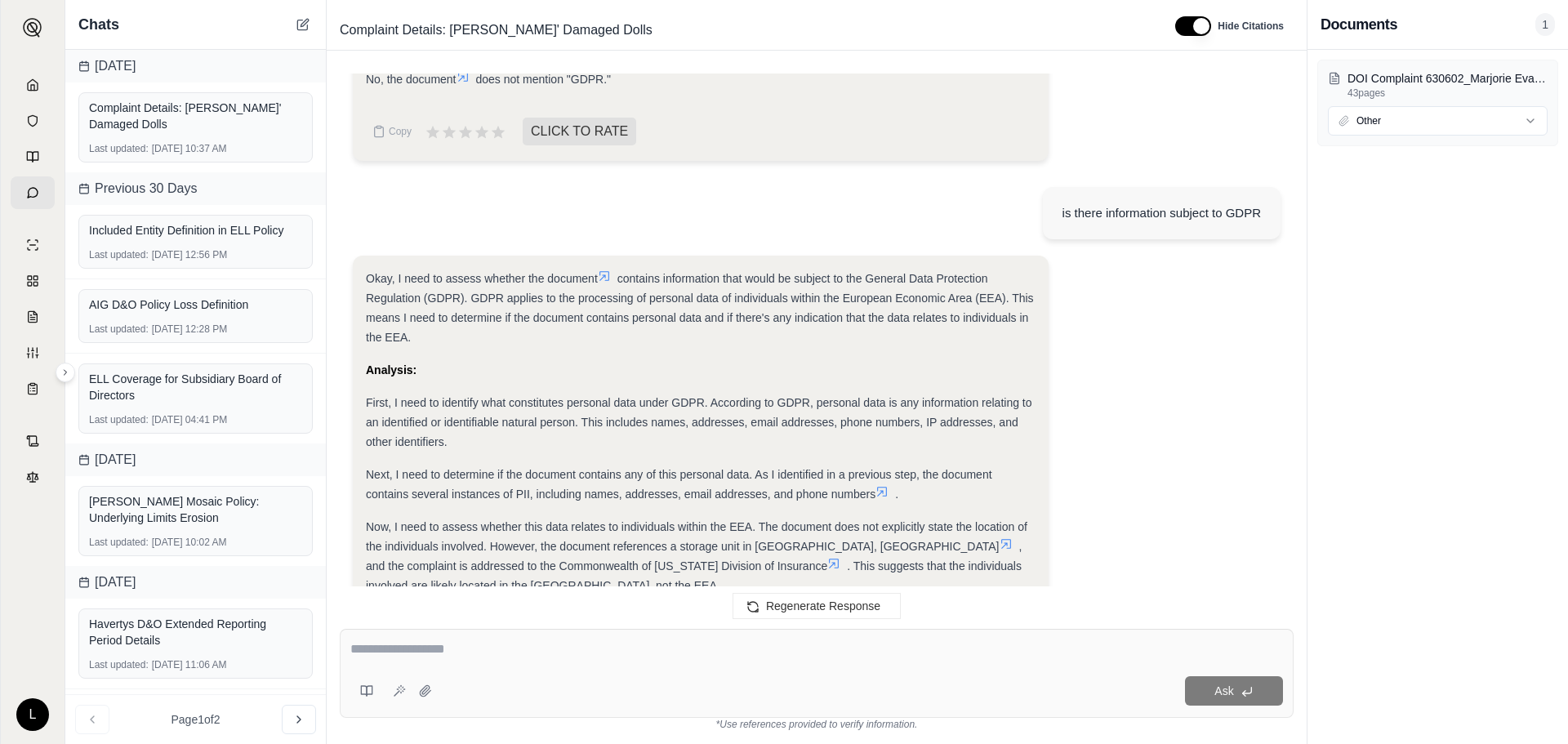
scroll to position [4121, 0]
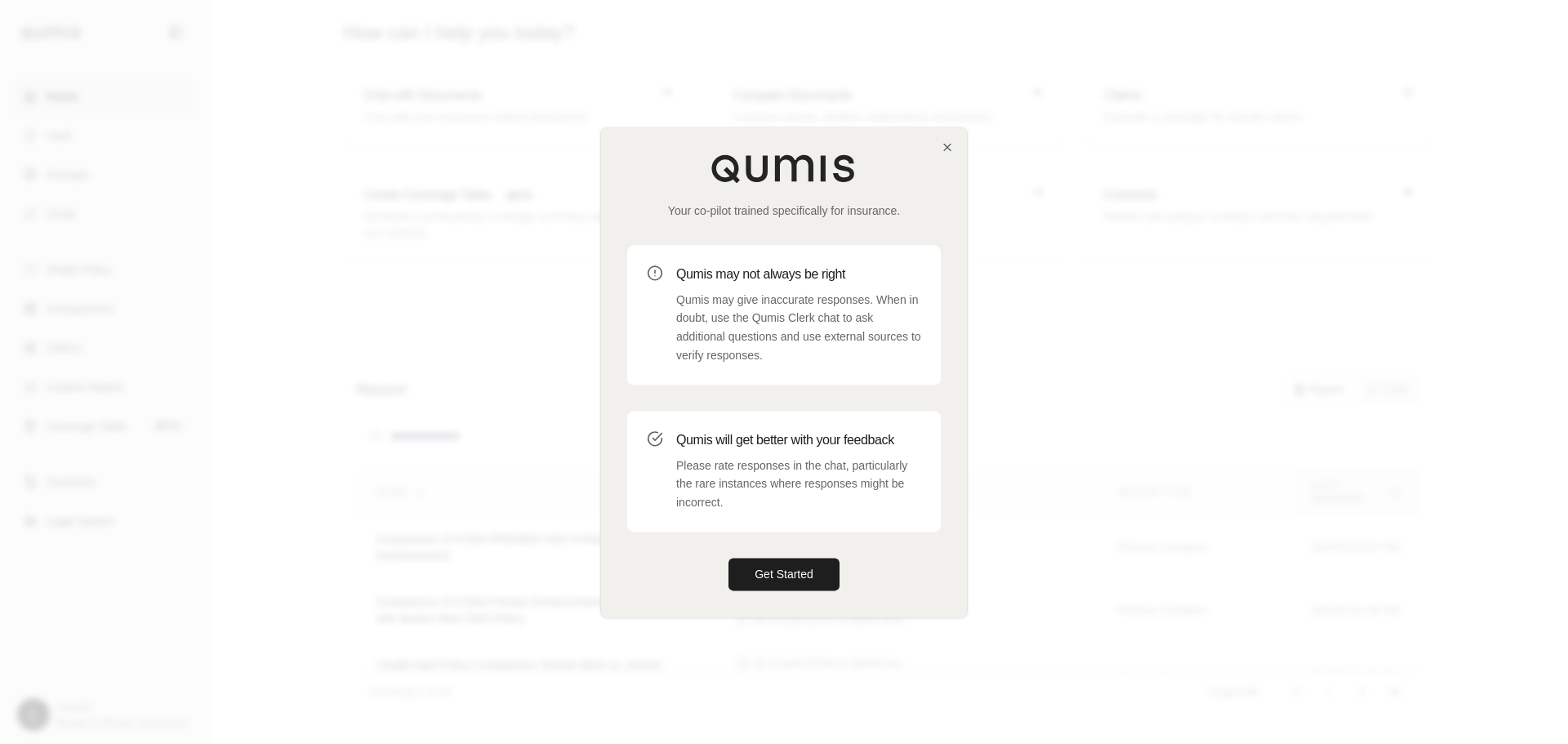
click at [801, 552] on div "Your co-pilot trained specifically for insurance. Qumis may not always be right…" at bounding box center [784, 372] width 366 height 489
click at [802, 565] on button "Get Started" at bounding box center [784, 574] width 111 height 33
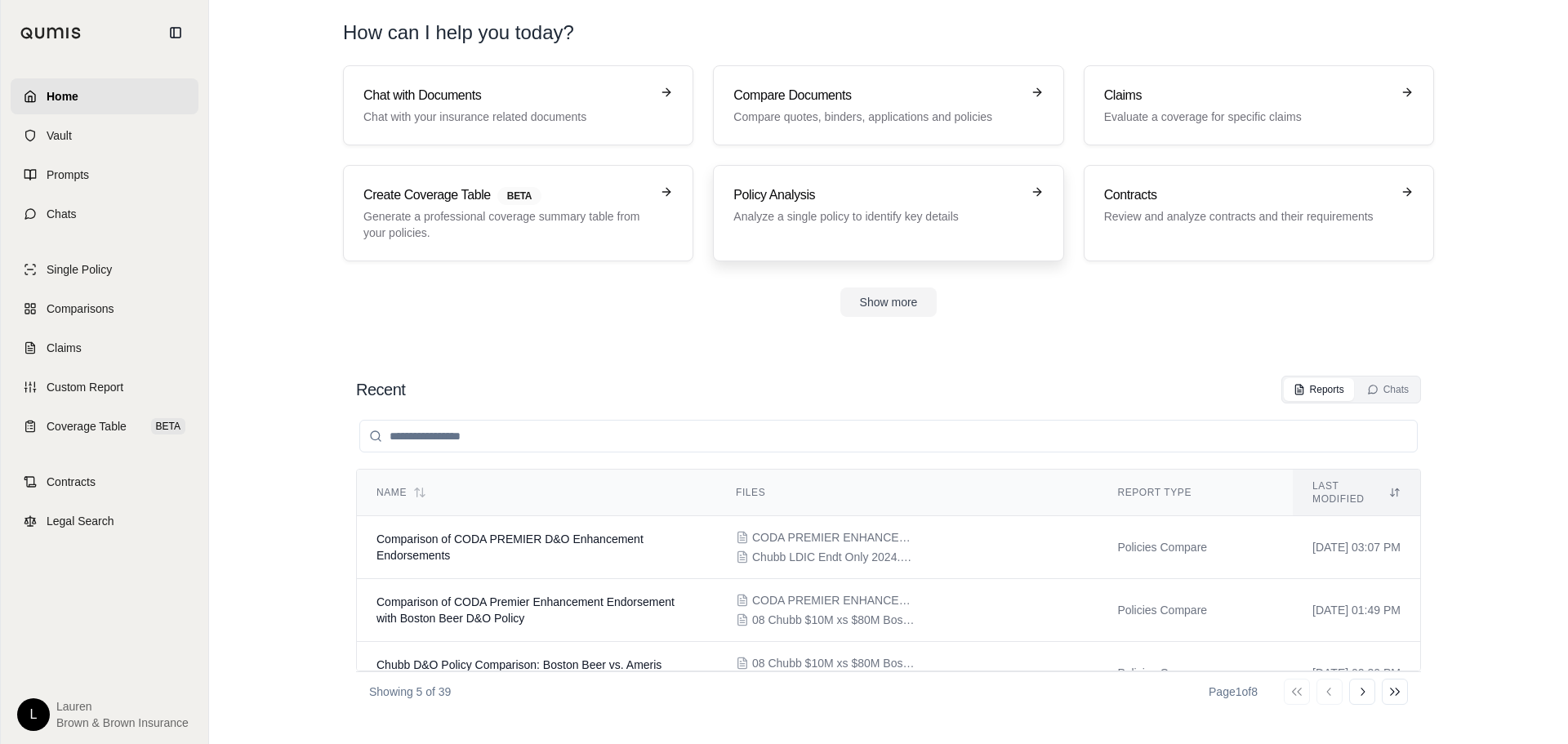
click at [809, 226] on div "Policy Analysis Analyze a single policy to identify key details" at bounding box center [888, 213] width 309 height 55
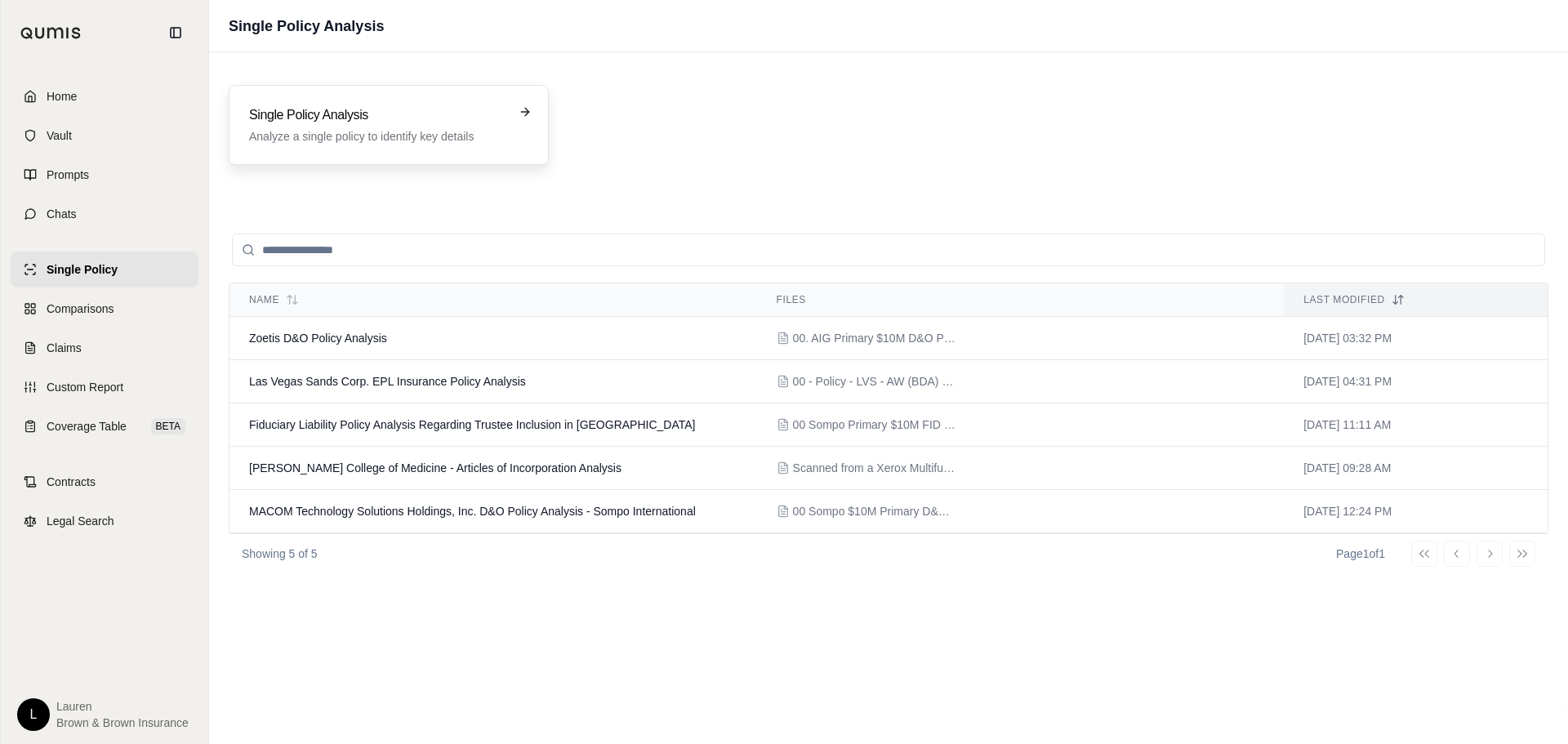
click at [448, 133] on p "Analyze a single policy to identify key details" at bounding box center [376, 136] width 256 height 16
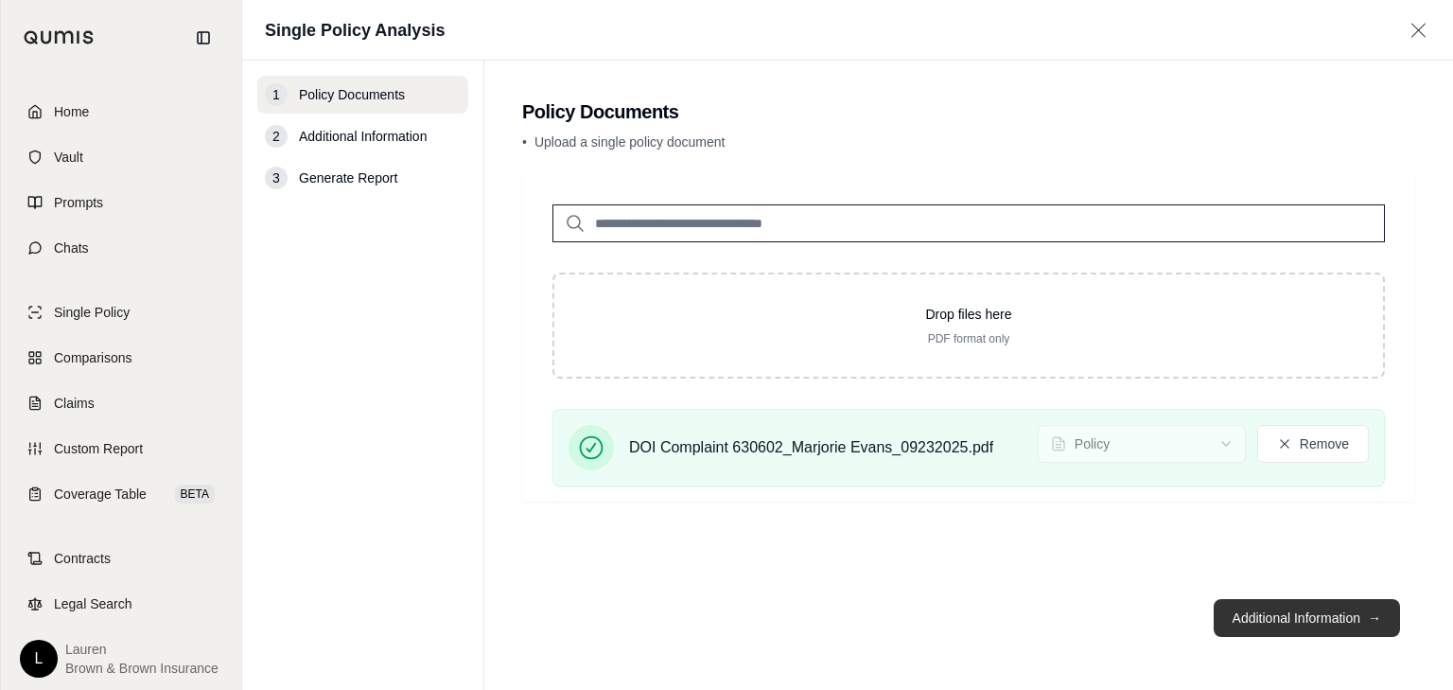
click at [1349, 618] on button "Additional Information →" at bounding box center [1307, 618] width 186 height 38
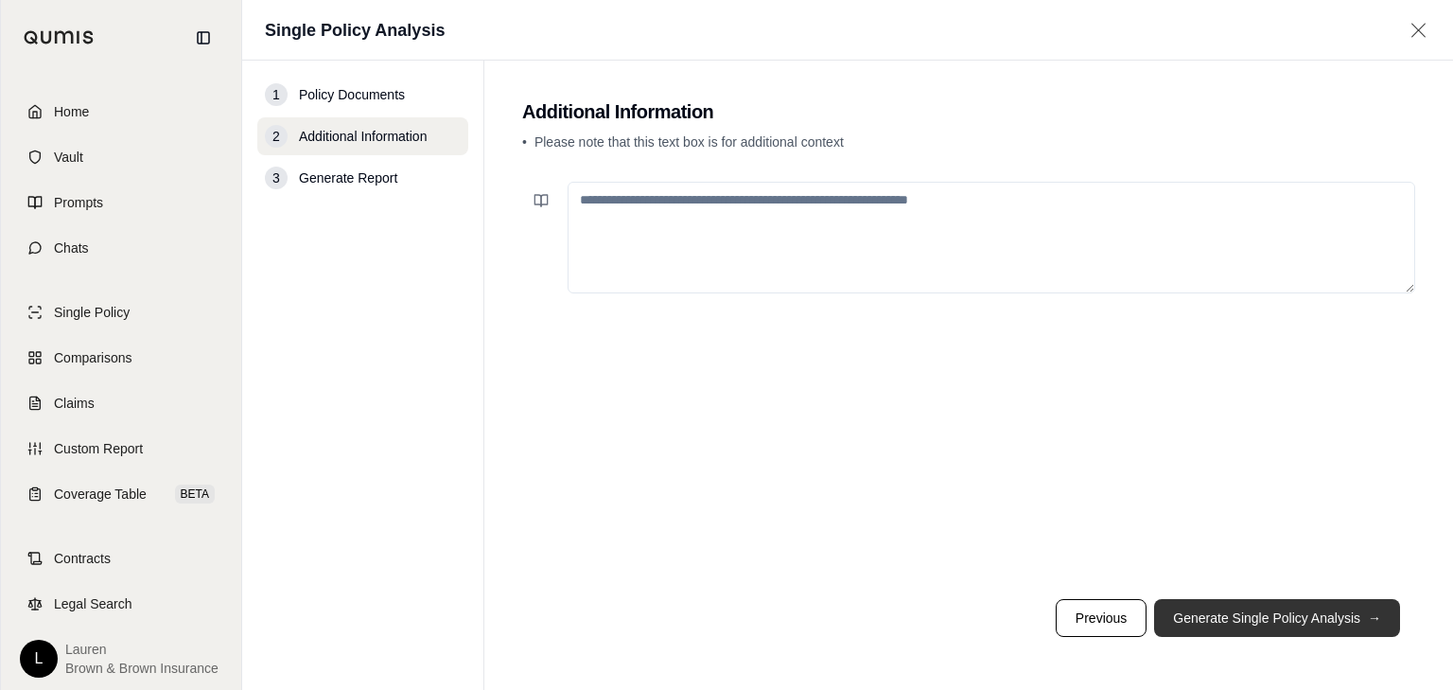
click at [1265, 622] on button "Generate Single Policy Analysis →" at bounding box center [1277, 618] width 246 height 38
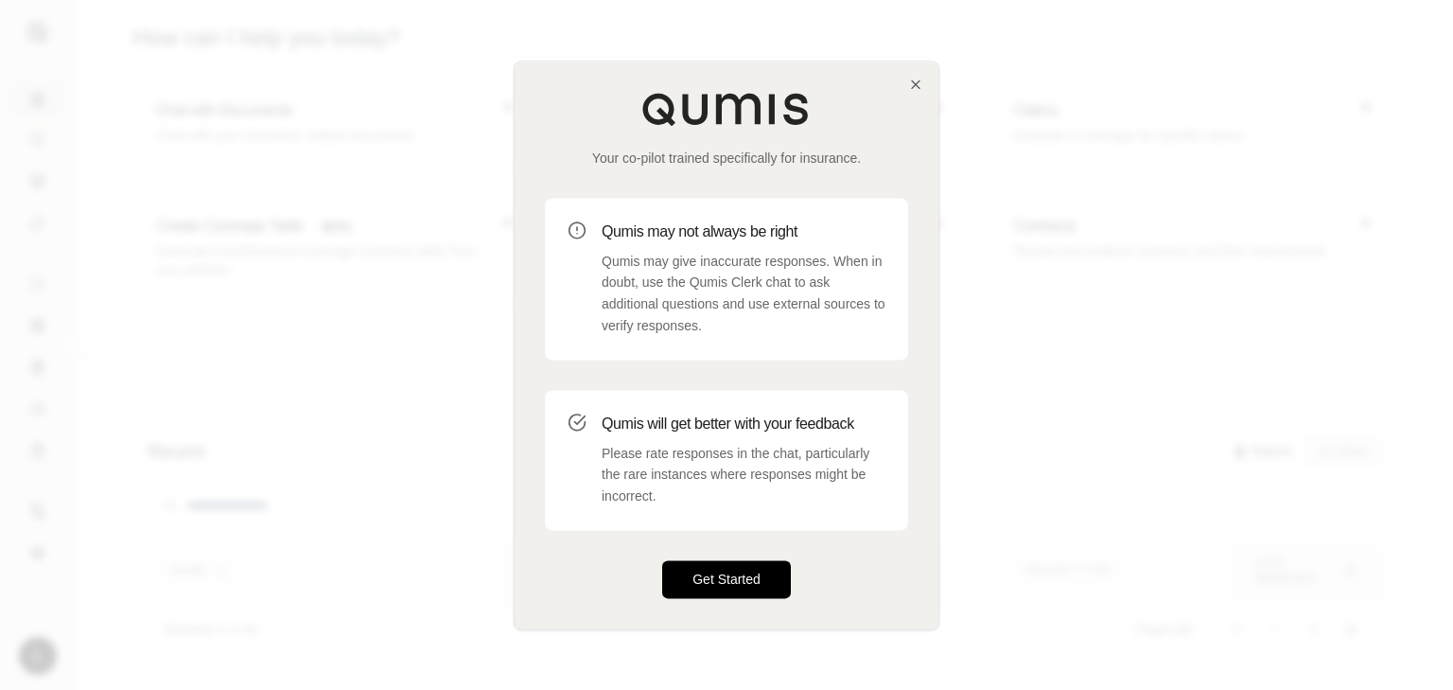
click at [726, 579] on button "Get Started" at bounding box center [726, 579] width 129 height 38
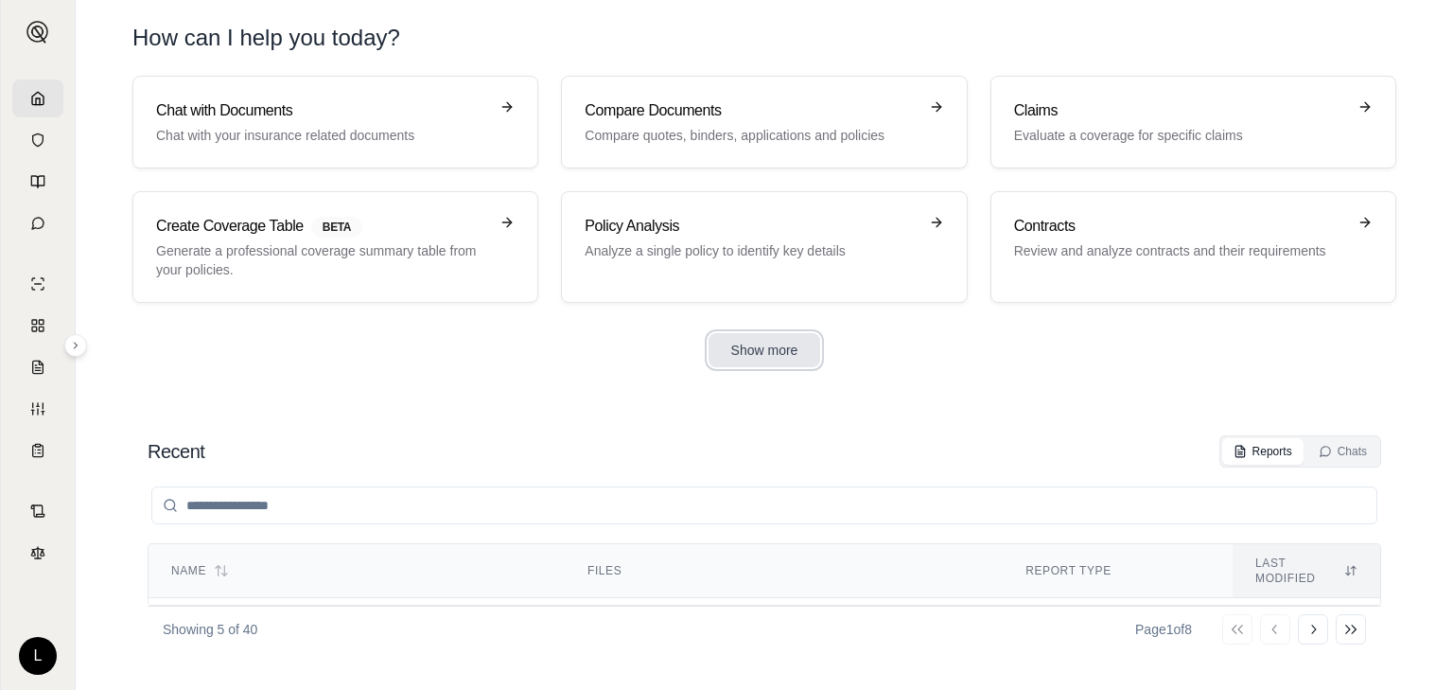
click at [791, 344] on button "Show more" at bounding box center [764, 350] width 113 height 34
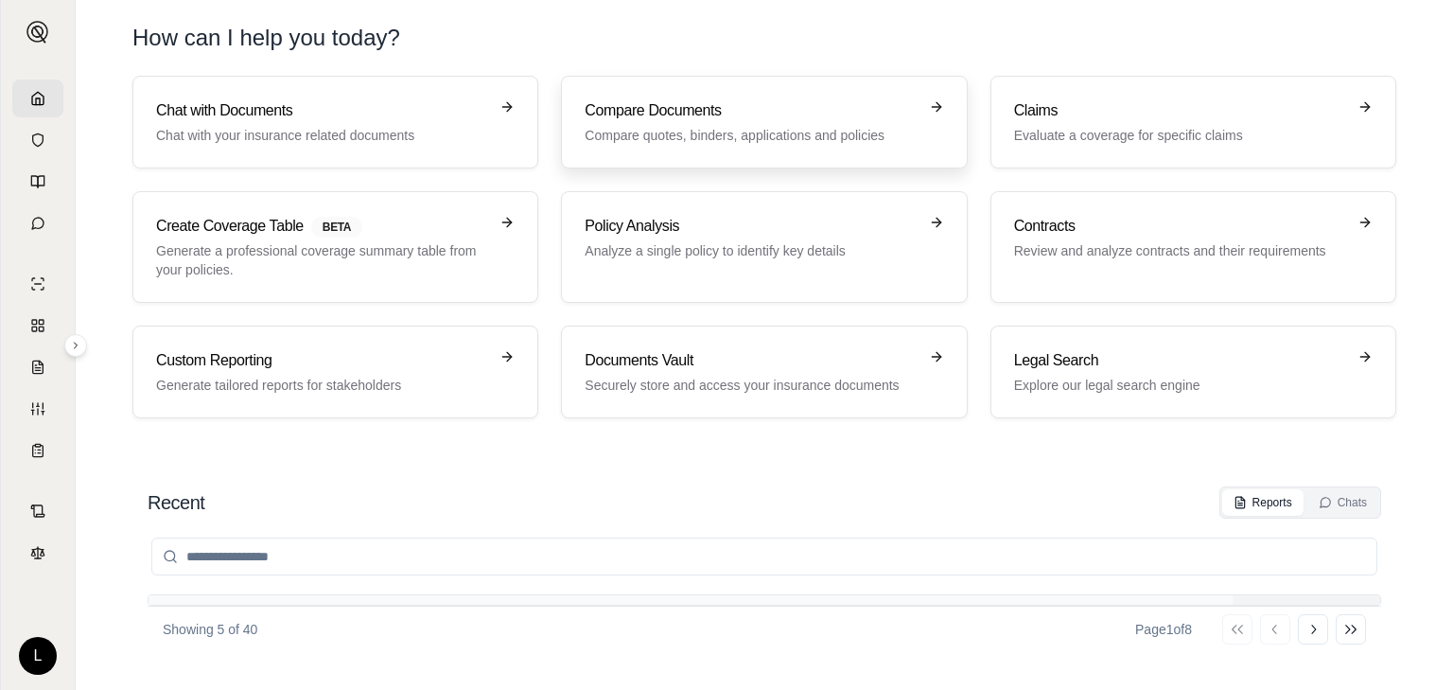
click at [677, 142] on p "Compare quotes, binders, applications and policies" at bounding box center [751, 135] width 332 height 19
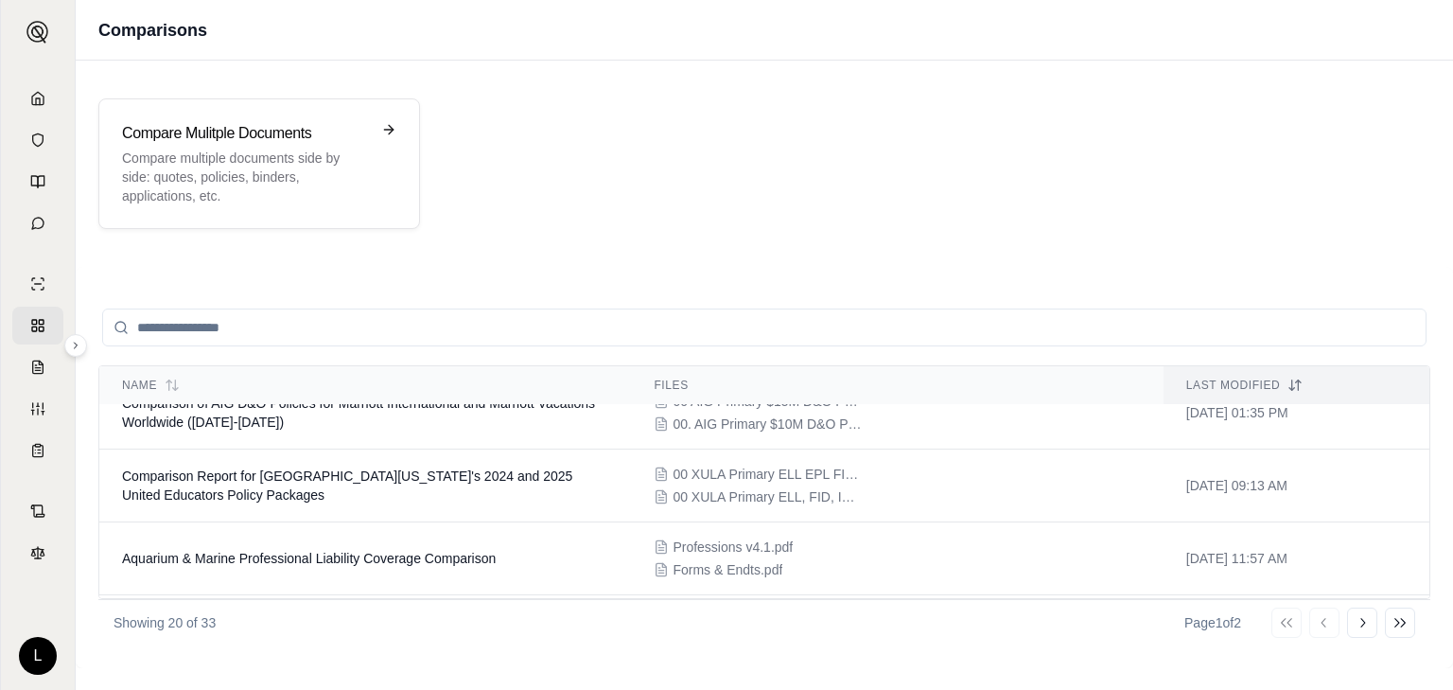
scroll to position [759, 0]
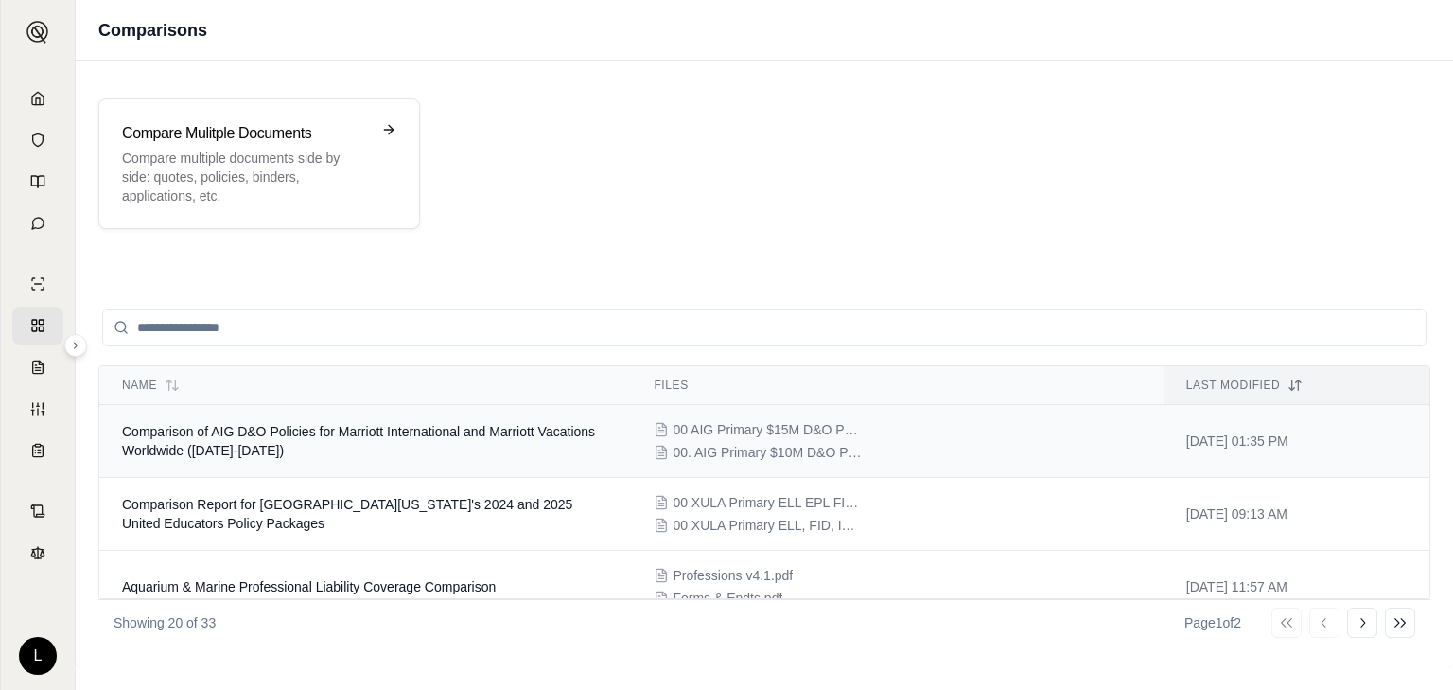
click at [404, 440] on td "Comparison of AIG D&O Policies for Marriott International and Marriott Vacation…" at bounding box center [365, 441] width 532 height 73
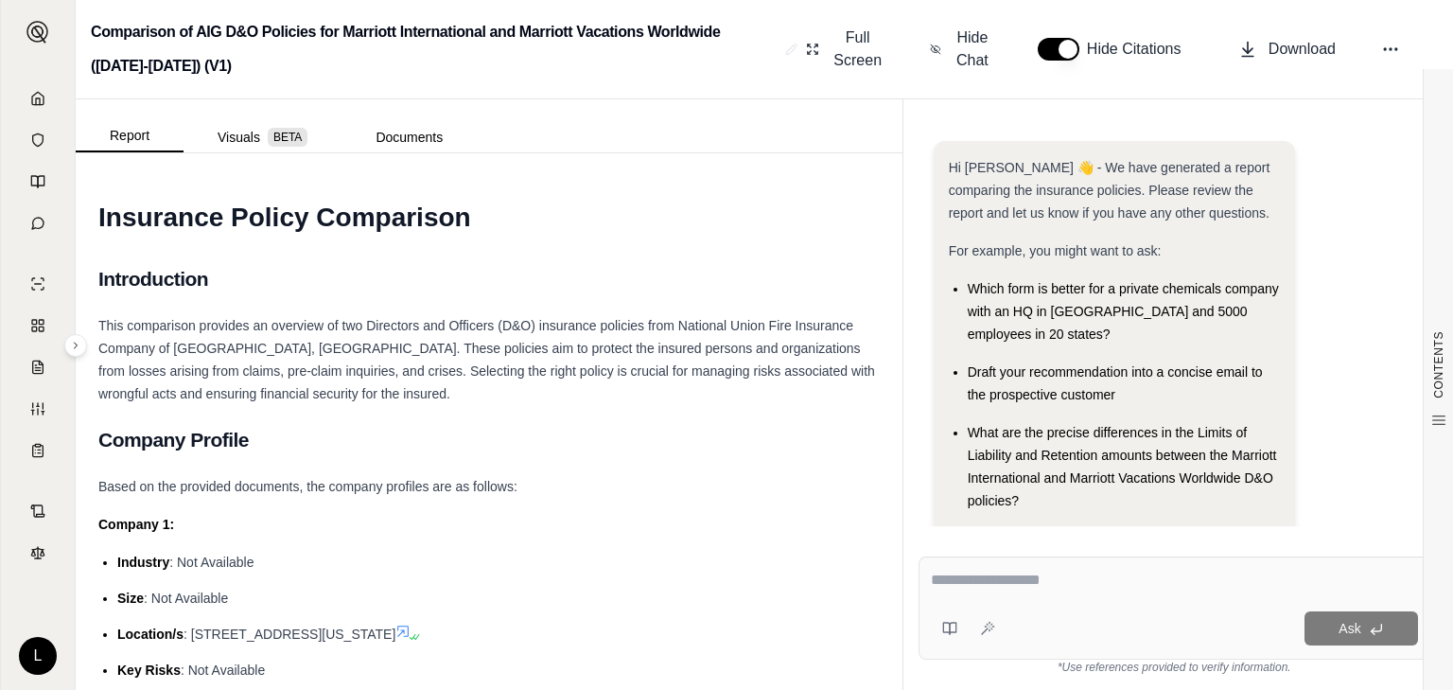
scroll to position [129, 0]
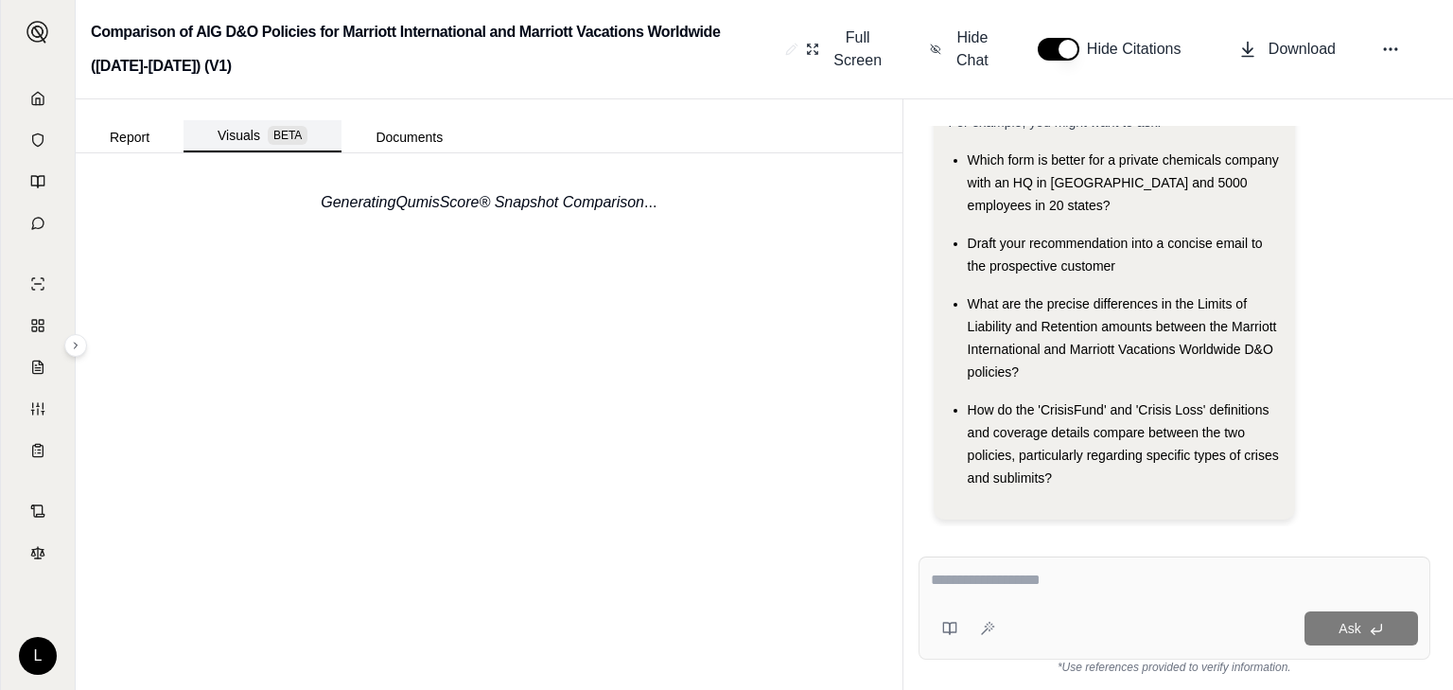
click at [259, 140] on button "Visuals BETA" at bounding box center [263, 136] width 158 height 32
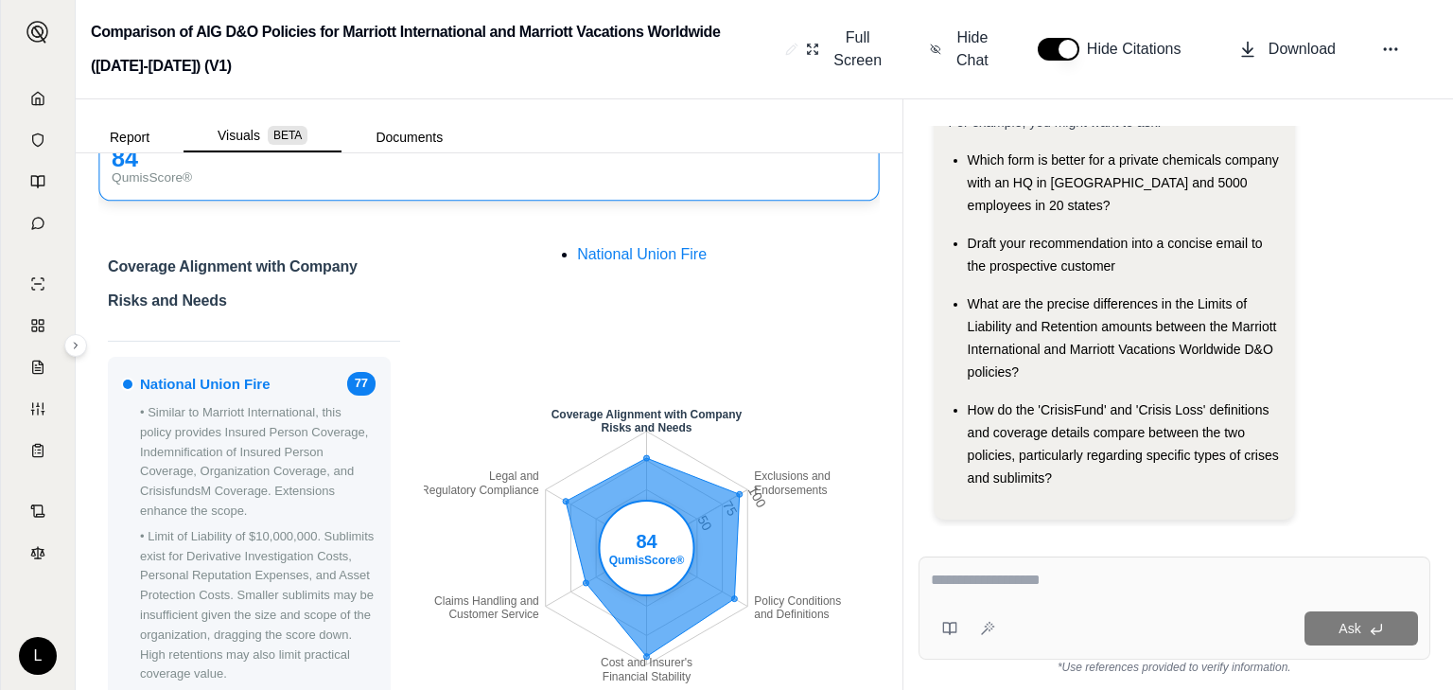
scroll to position [0, 0]
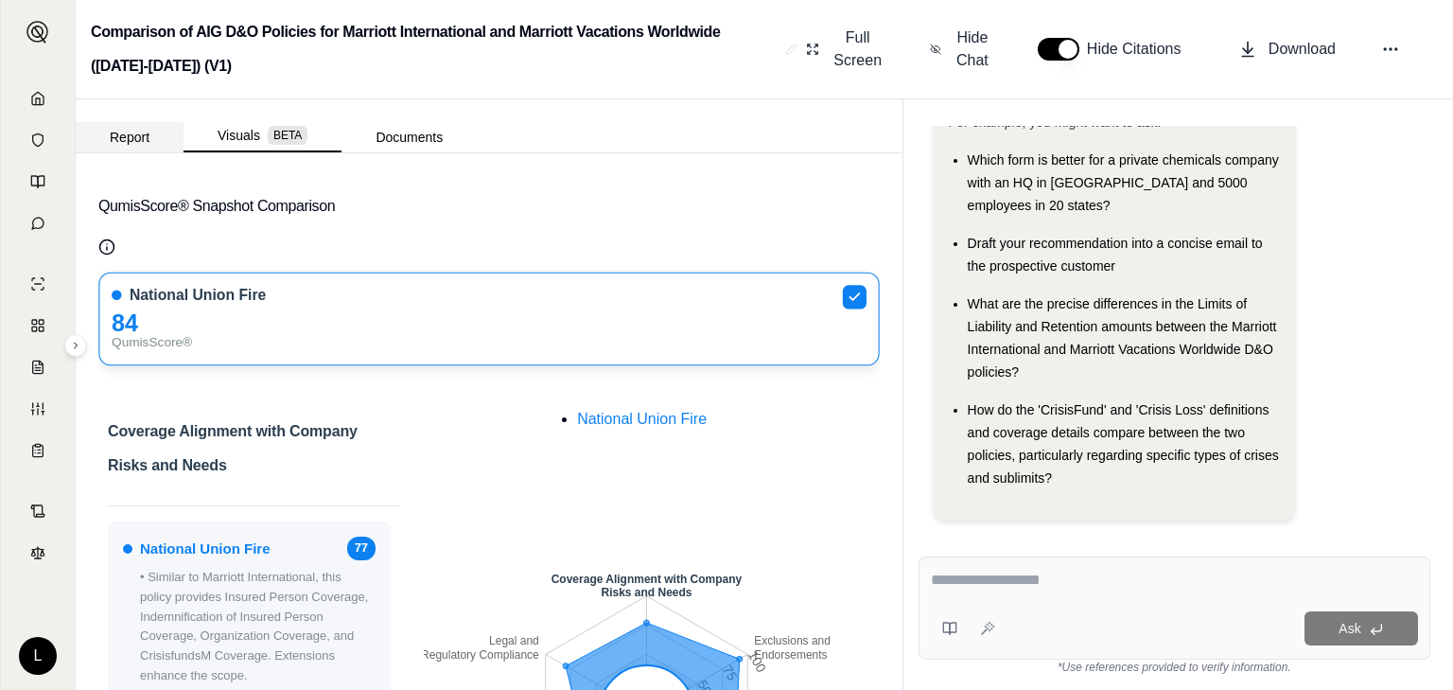
click at [151, 140] on button "Report" at bounding box center [130, 137] width 108 height 30
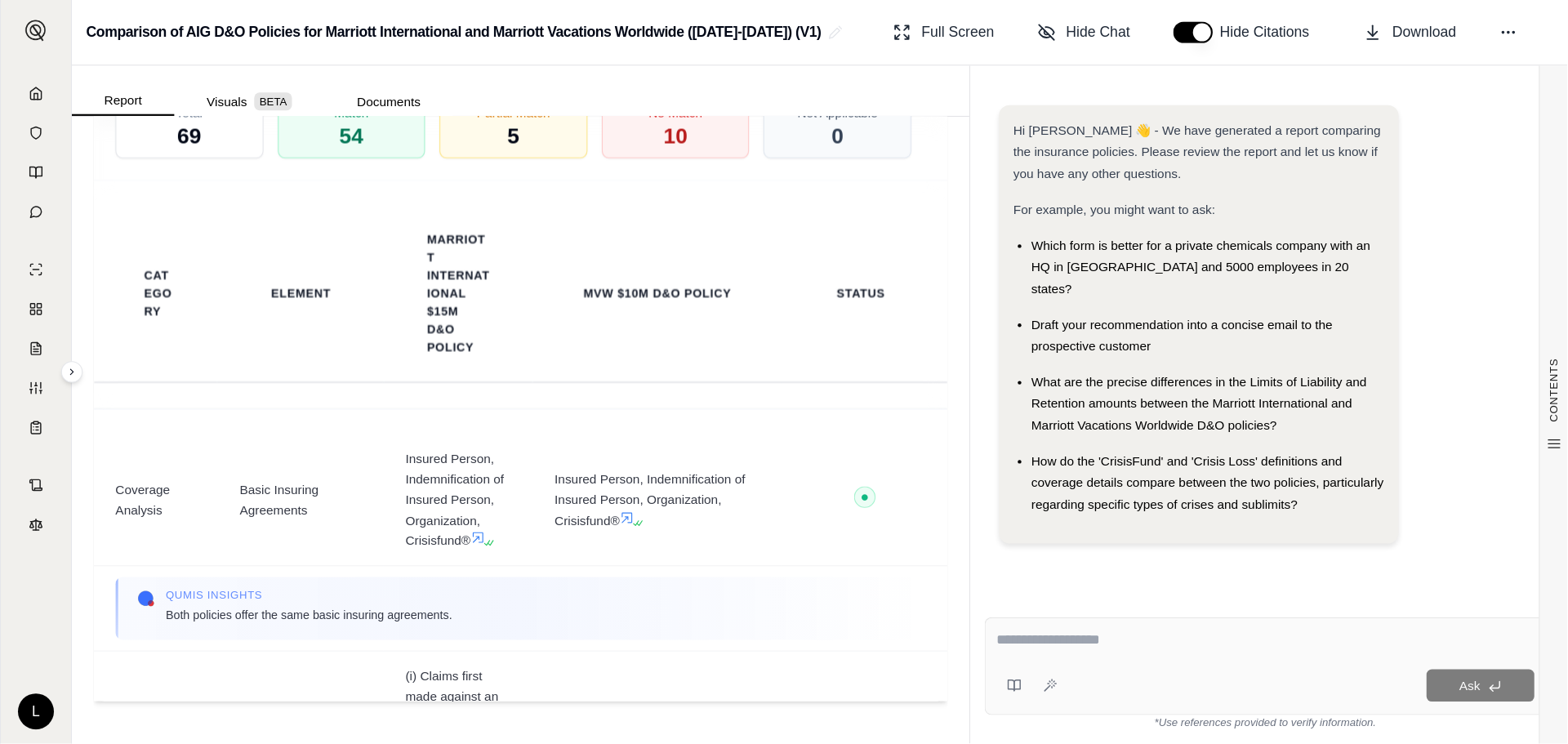
scroll to position [4023, 0]
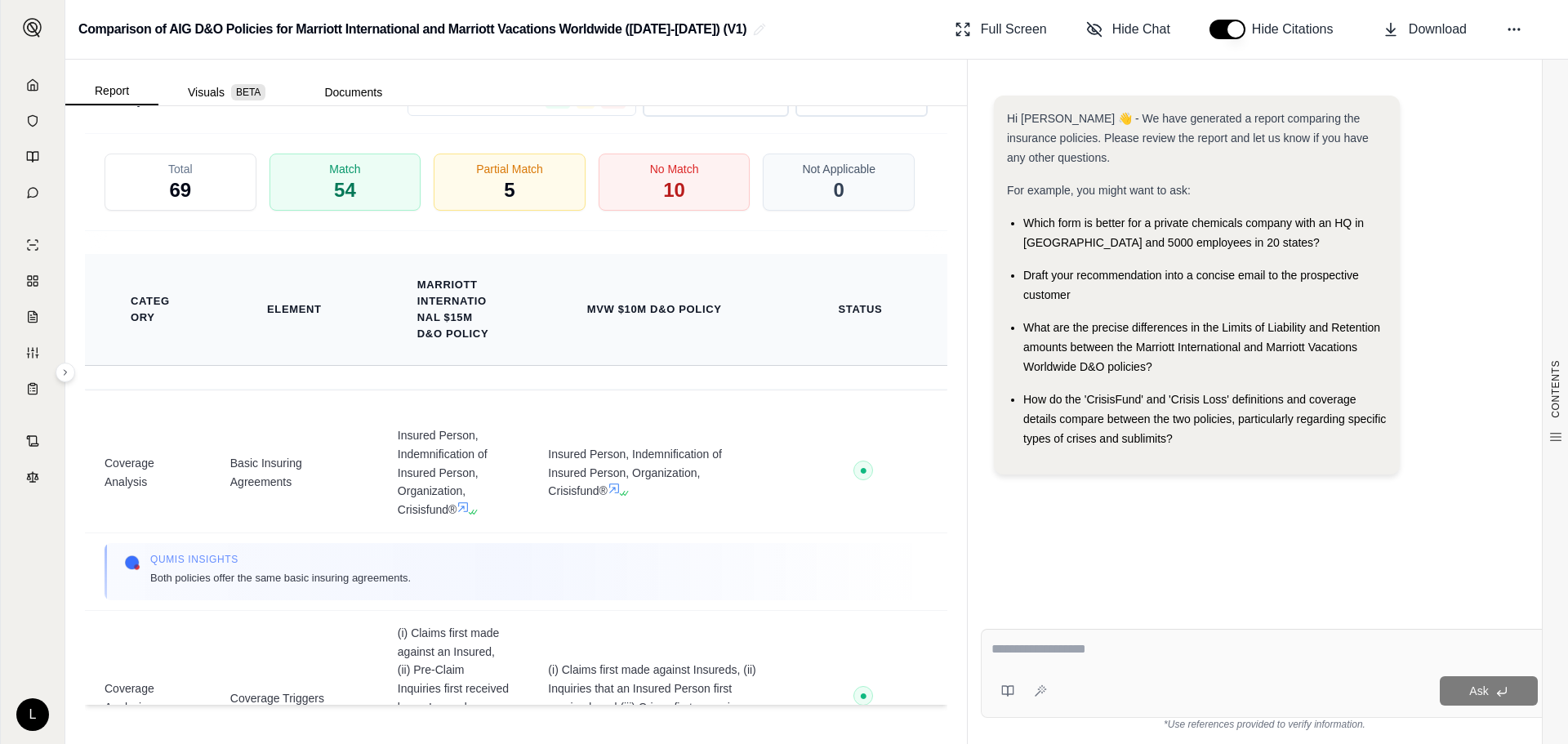
drag, startPoint x: 1202, startPoint y: 0, endPoint x: 472, endPoint y: 270, distance: 778.3
click at [472, 270] on th "Marriott International $15M D&O Policy" at bounding box center [454, 309] width 112 height 85
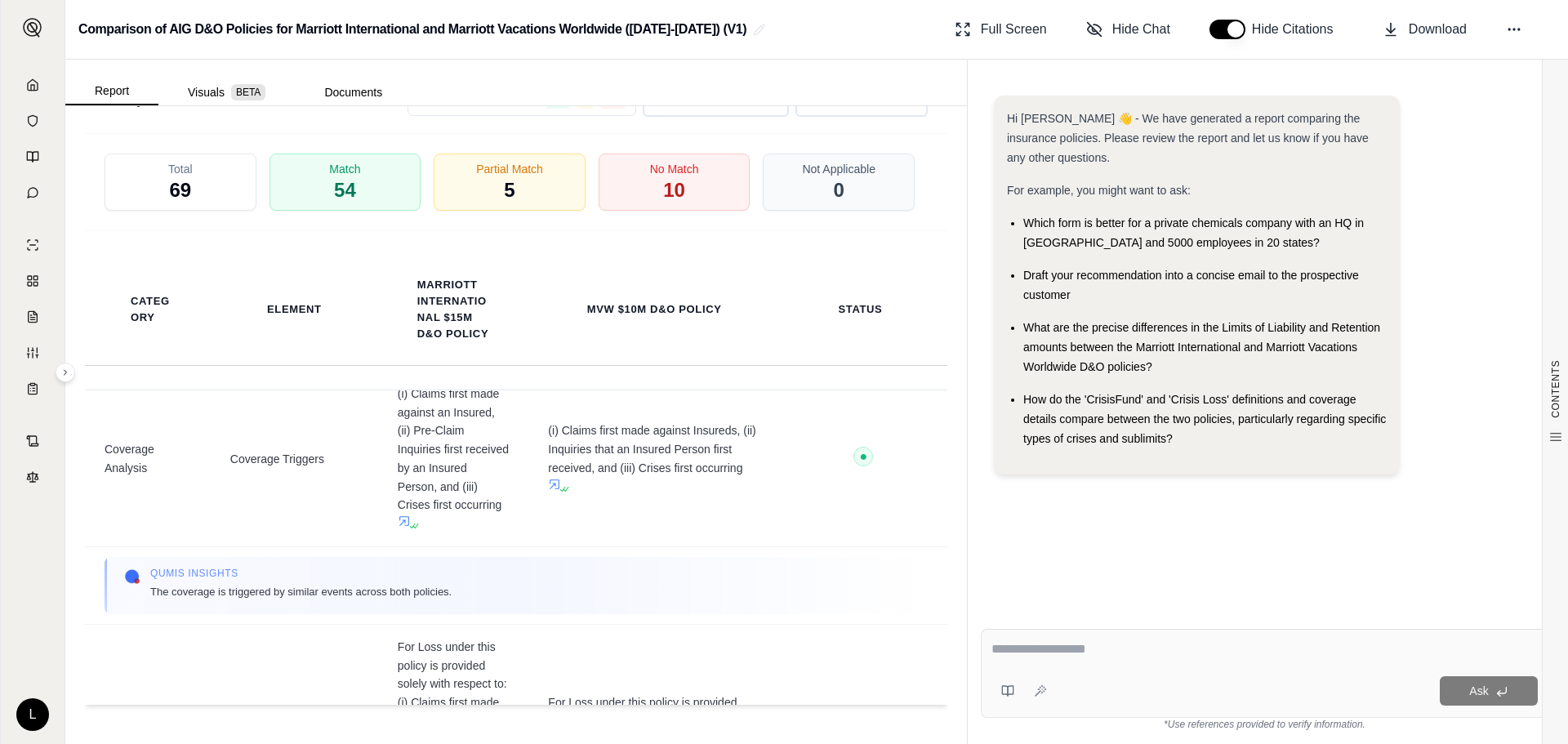
scroll to position [245, 0]
click at [607, 181] on div "No Match 10" at bounding box center [674, 182] width 159 height 60
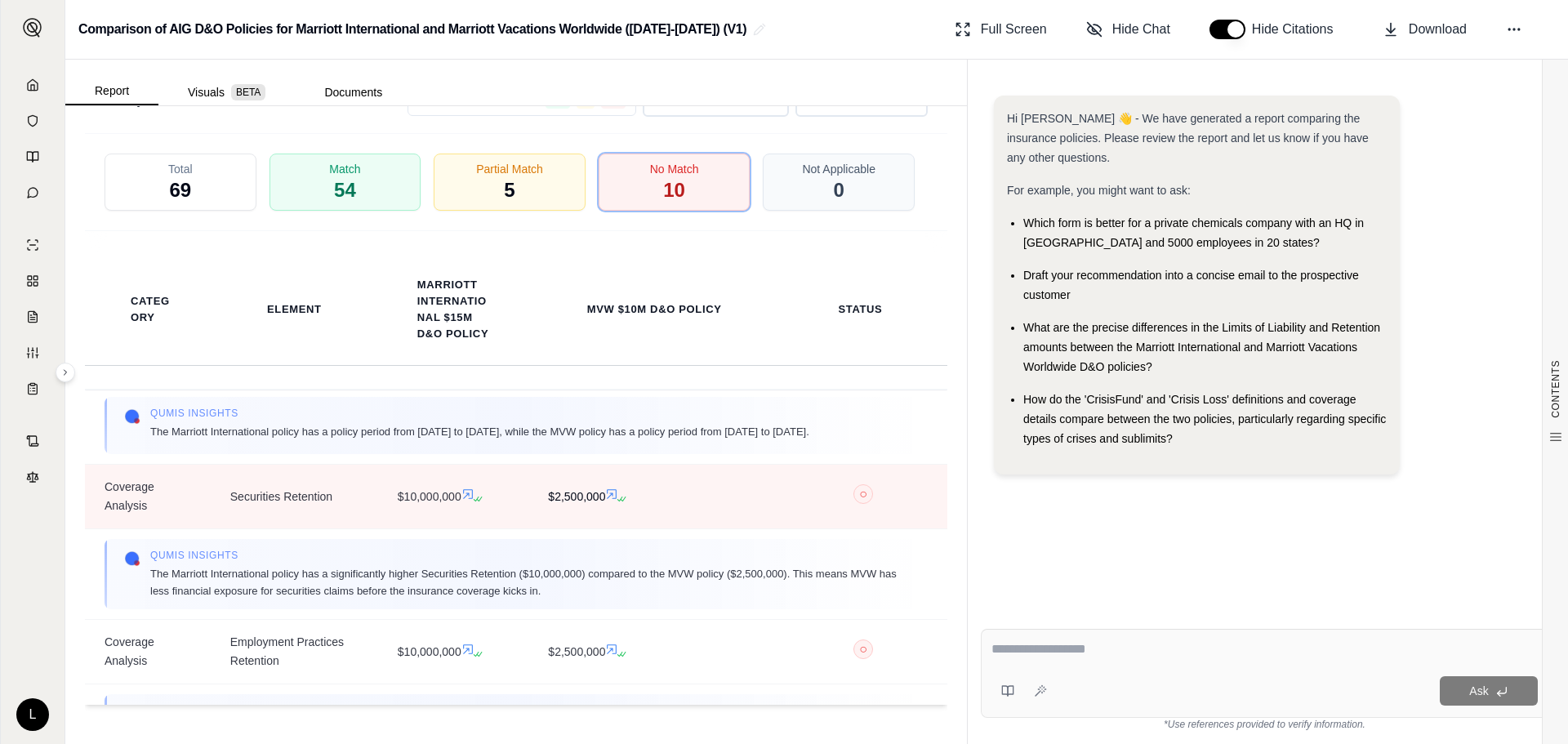
click at [606, 501] on icon at bounding box center [611, 494] width 13 height 13
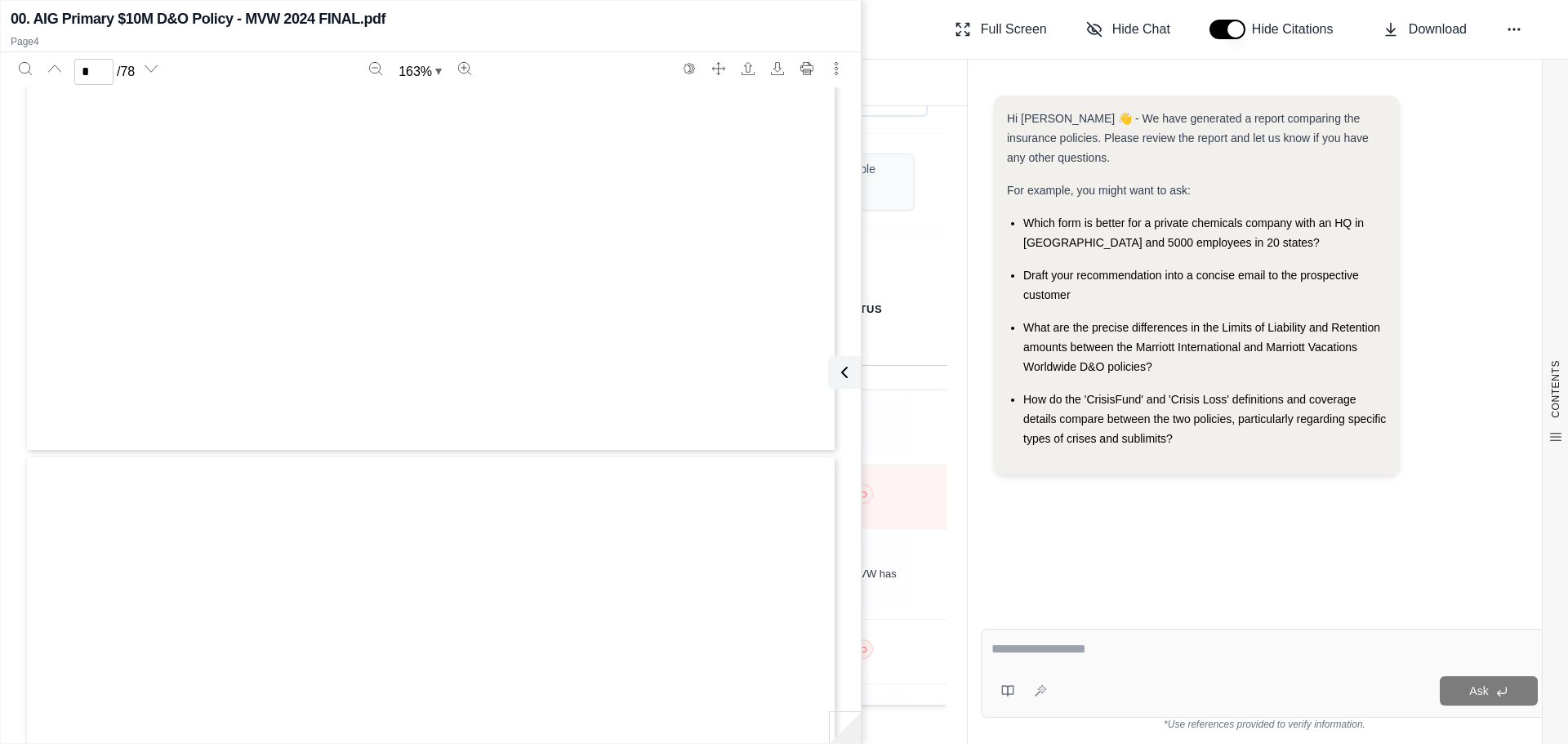
type input "*"
click at [843, 369] on icon at bounding box center [841, 372] width 20 height 20
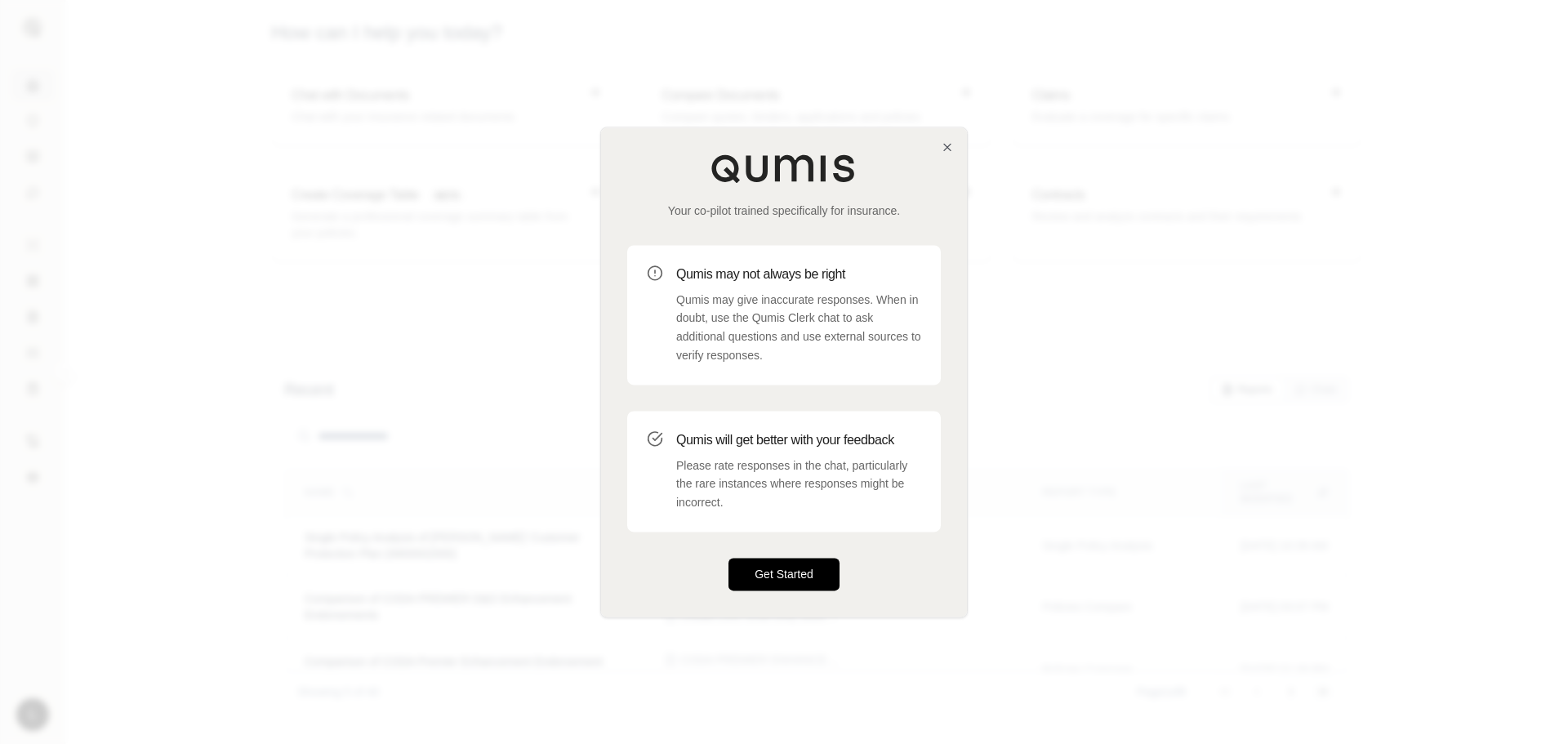
click at [778, 564] on button "Get Started" at bounding box center [784, 574] width 111 height 33
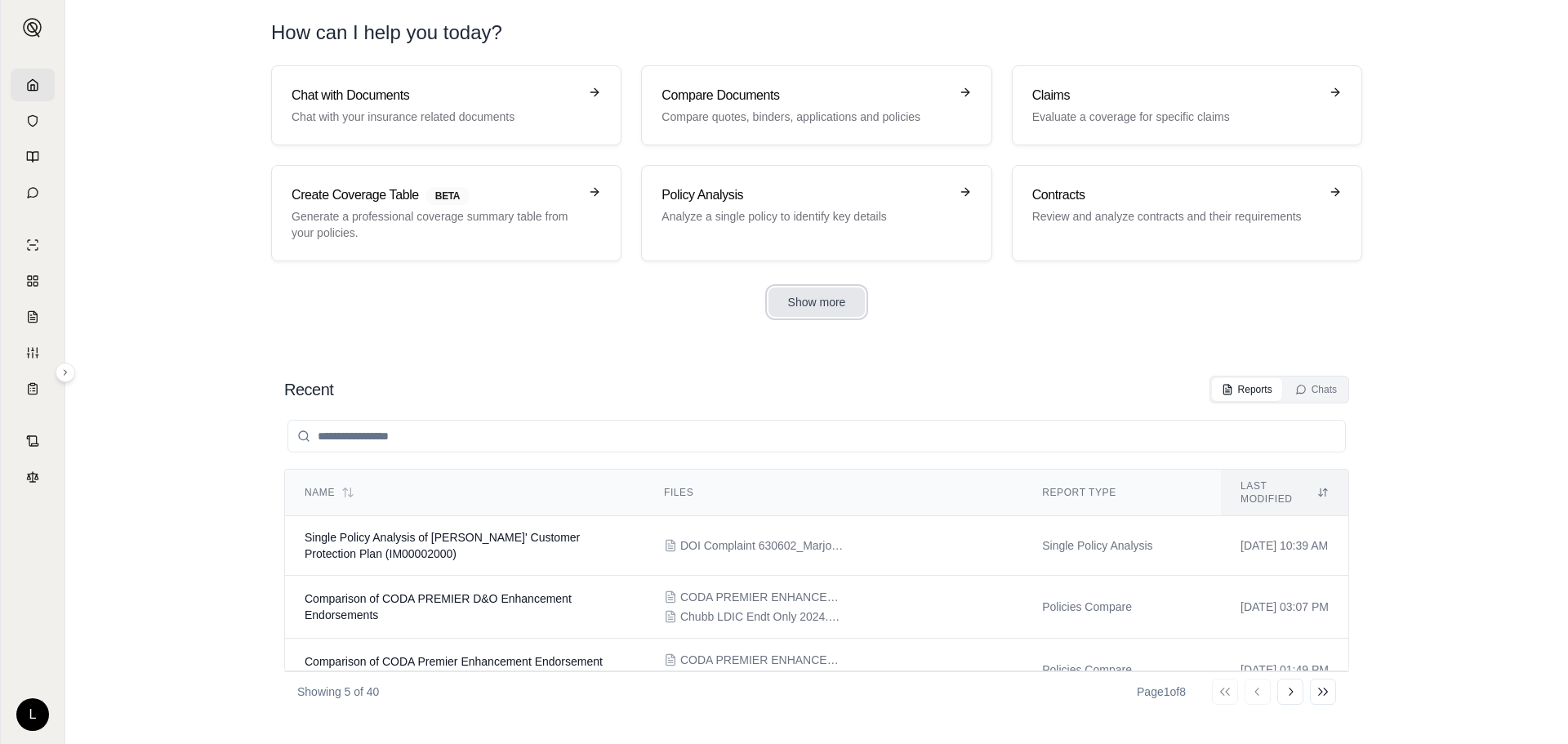
click at [831, 311] on button "Show more" at bounding box center [817, 302] width 98 height 29
